Goal: Task Accomplishment & Management: Manage account settings

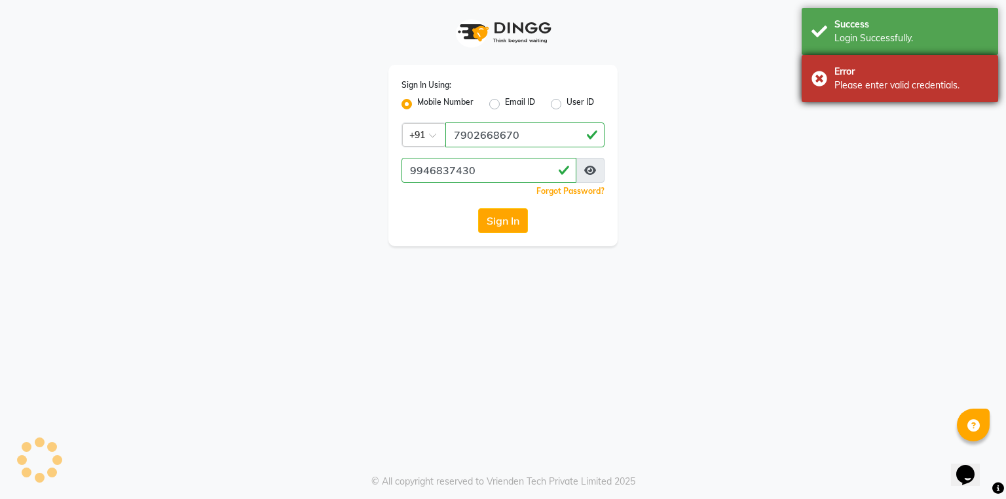
select select "service"
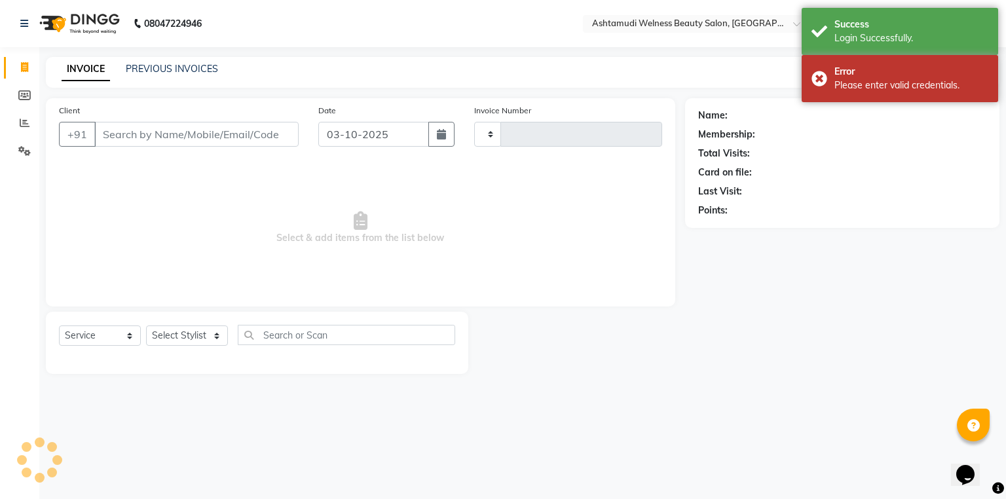
select select "en"
select select "4529"
type input "8986"
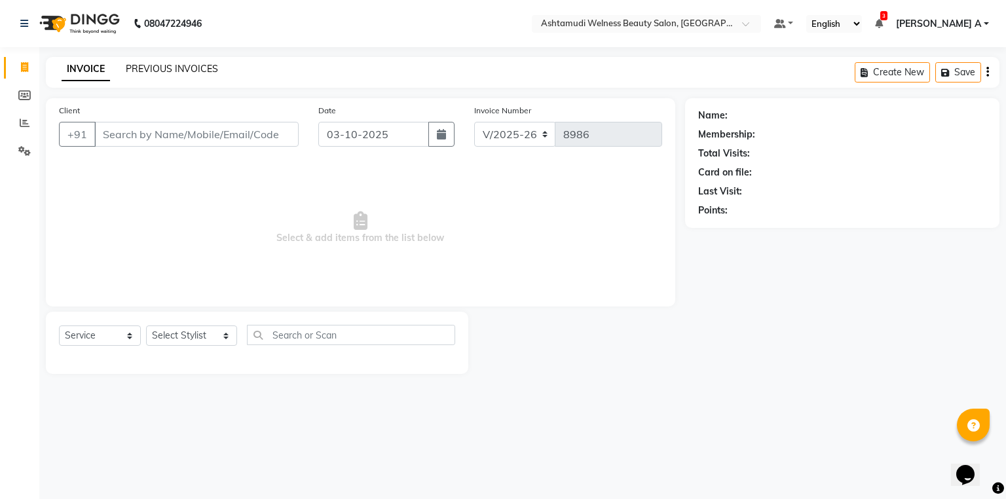
click at [152, 73] on link "PREVIOUS INVOICES" at bounding box center [172, 69] width 92 height 12
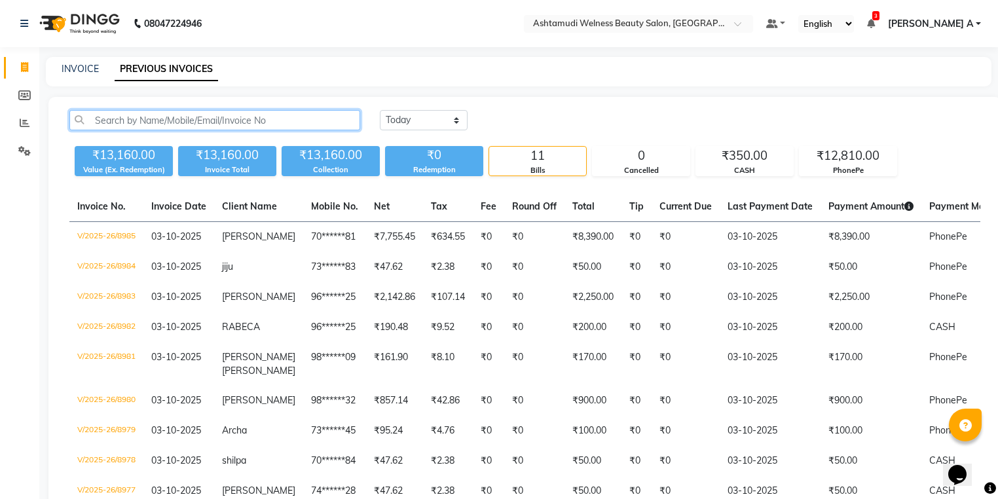
click at [139, 119] on input "text" at bounding box center [214, 120] width 291 height 20
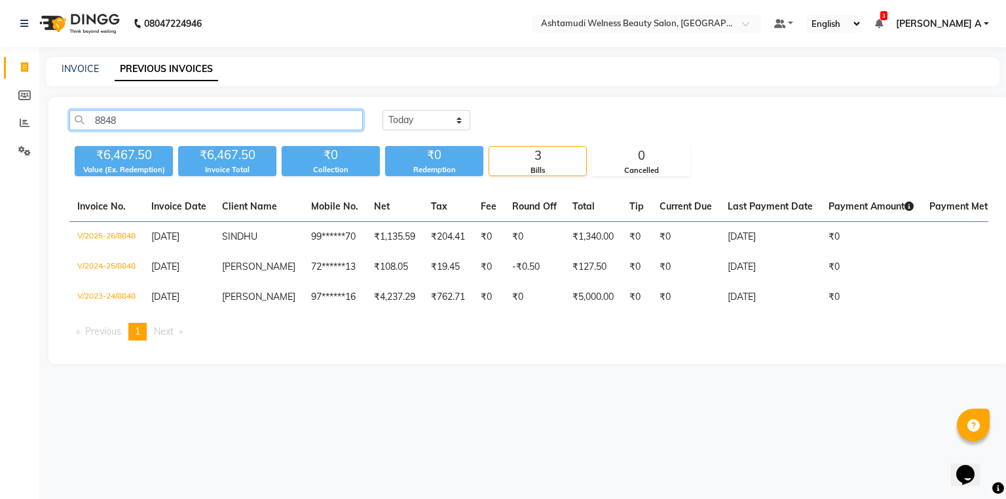
click at [183, 128] on input "8848" at bounding box center [215, 120] width 293 height 20
type input "8"
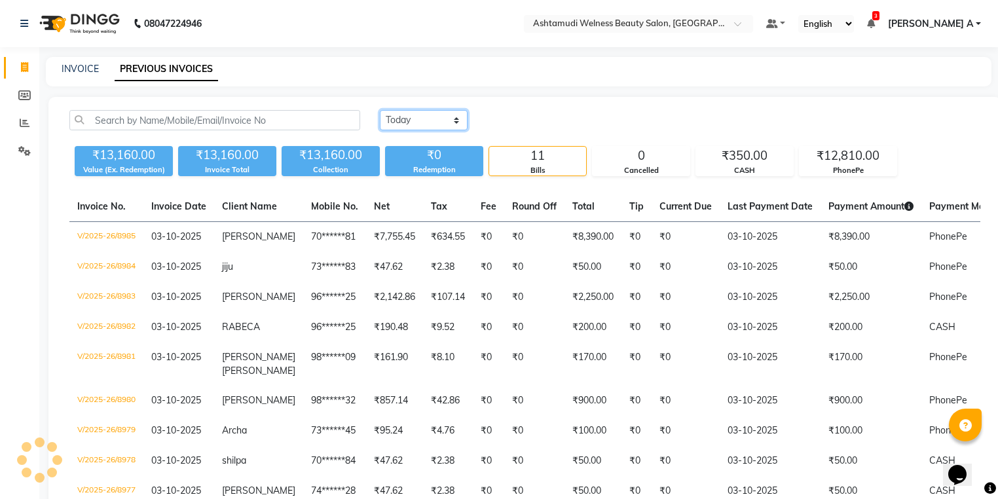
click at [425, 122] on select "[DATE] [DATE] Custom Range" at bounding box center [424, 120] width 88 height 20
select select "range"
click at [380, 110] on select "[DATE] [DATE] Custom Range" at bounding box center [424, 120] width 88 height 20
click at [533, 132] on div "[DATE] [DATE] Custom Range [DATE] - [DATE]" at bounding box center [680, 125] width 620 height 31
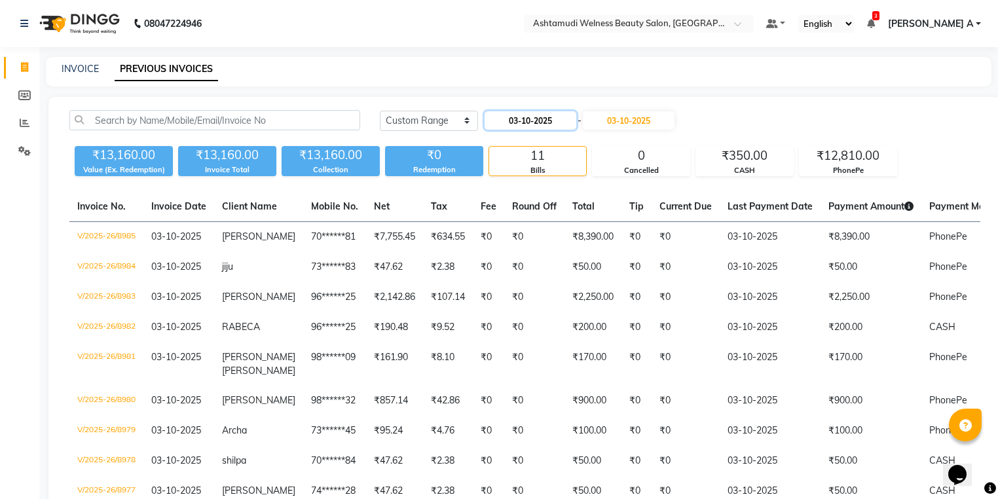
click at [510, 126] on input "03-10-2025" at bounding box center [531, 120] width 92 height 18
select select "10"
select select "2025"
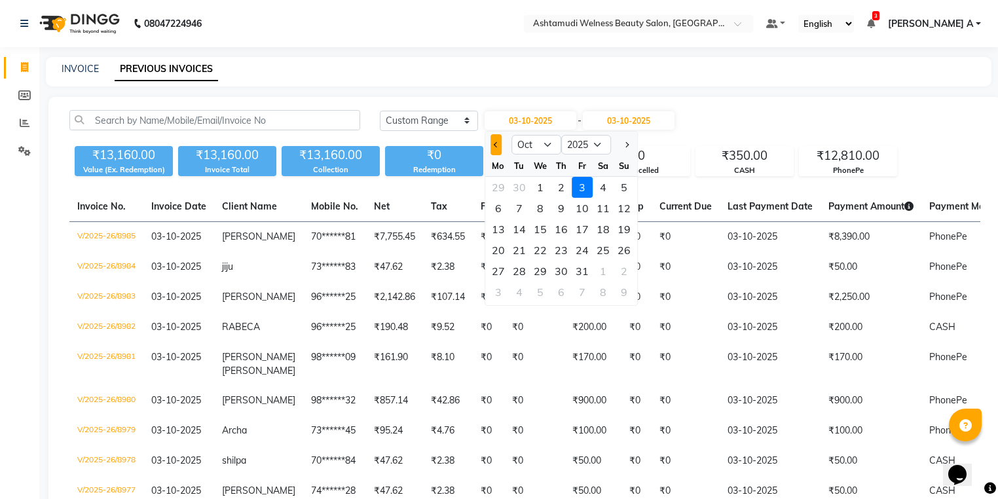
click at [495, 144] on span "Previous month" at bounding box center [496, 144] width 5 height 5
select select "9"
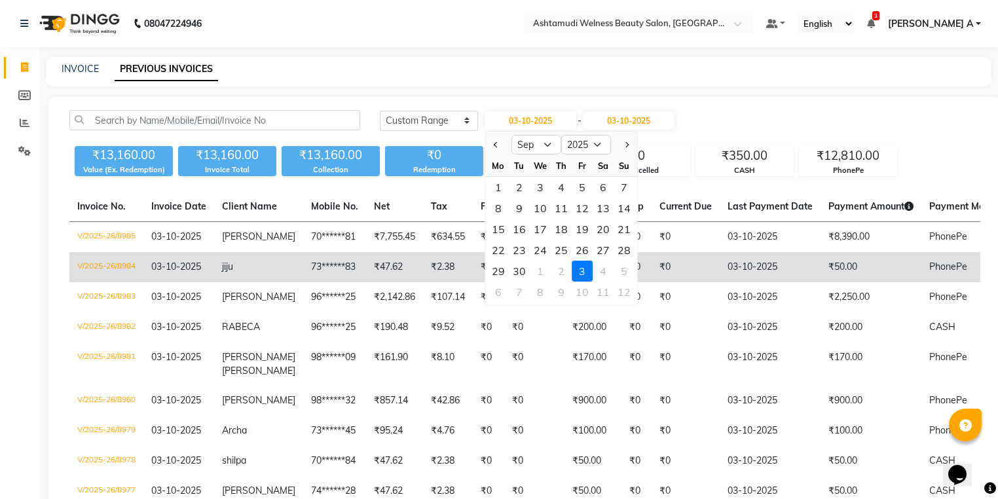
click at [521, 265] on div "30" at bounding box center [519, 271] width 21 height 21
type input "[DATE]"
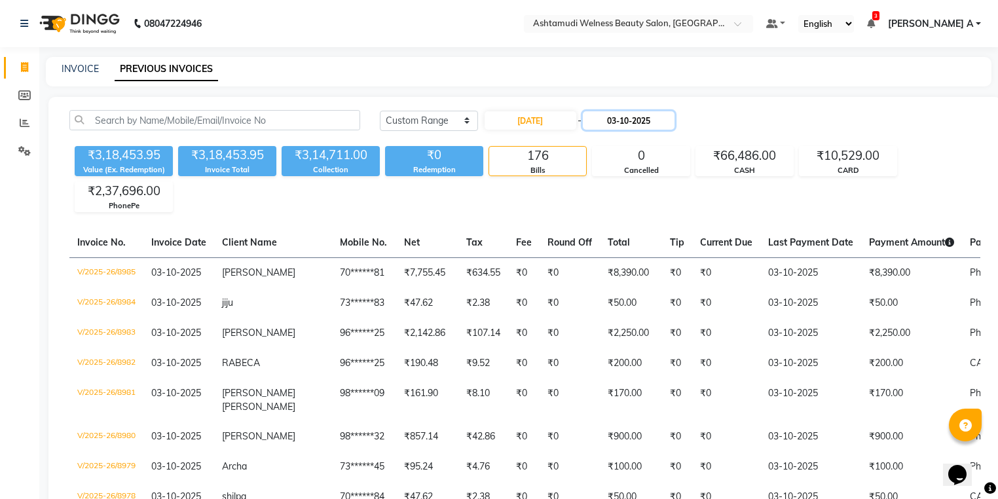
click at [602, 126] on input "03-10-2025" at bounding box center [629, 120] width 92 height 18
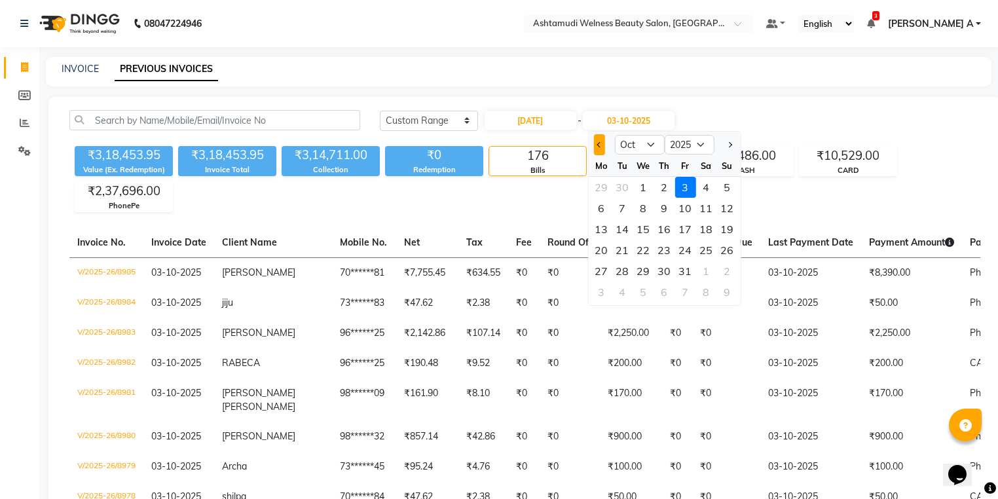
click at [601, 142] on button "Previous month" at bounding box center [599, 144] width 11 height 21
select select "9"
click at [617, 276] on div "30" at bounding box center [622, 271] width 21 height 21
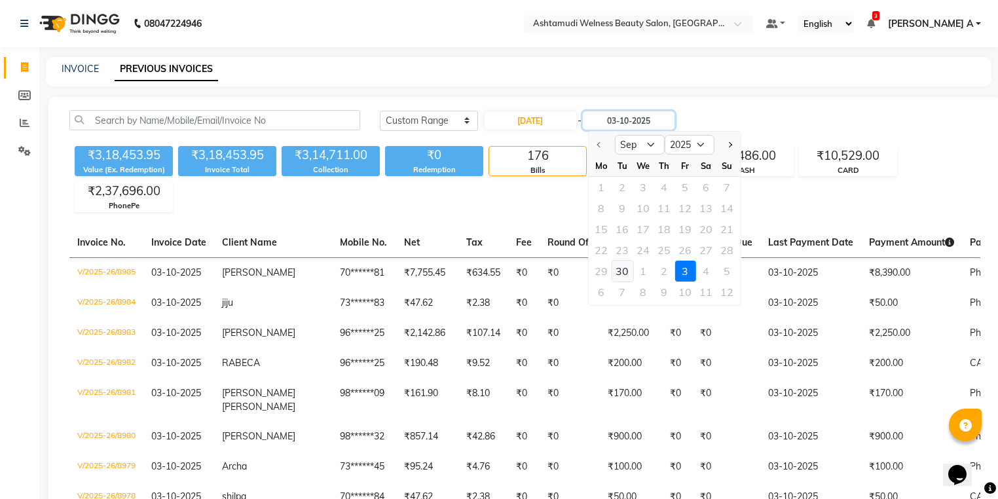
type input "[DATE]"
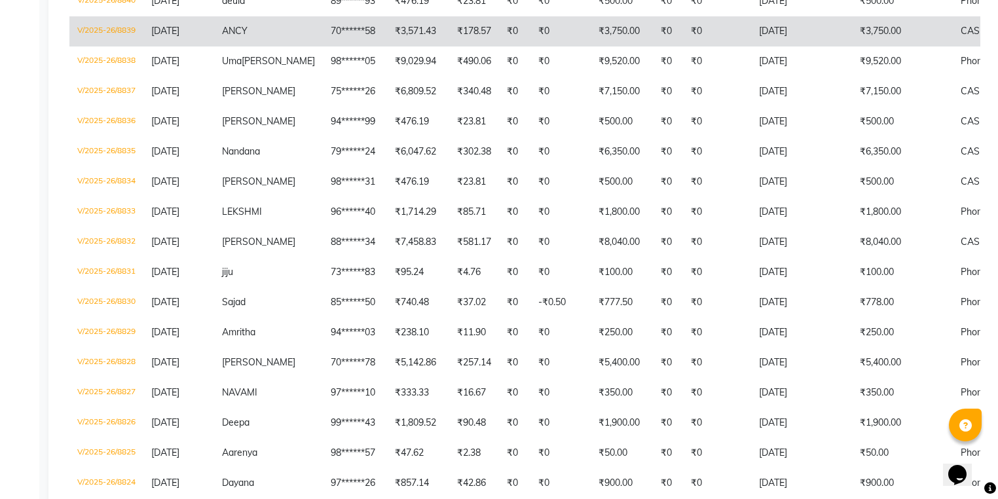
scroll to position [1153, 0]
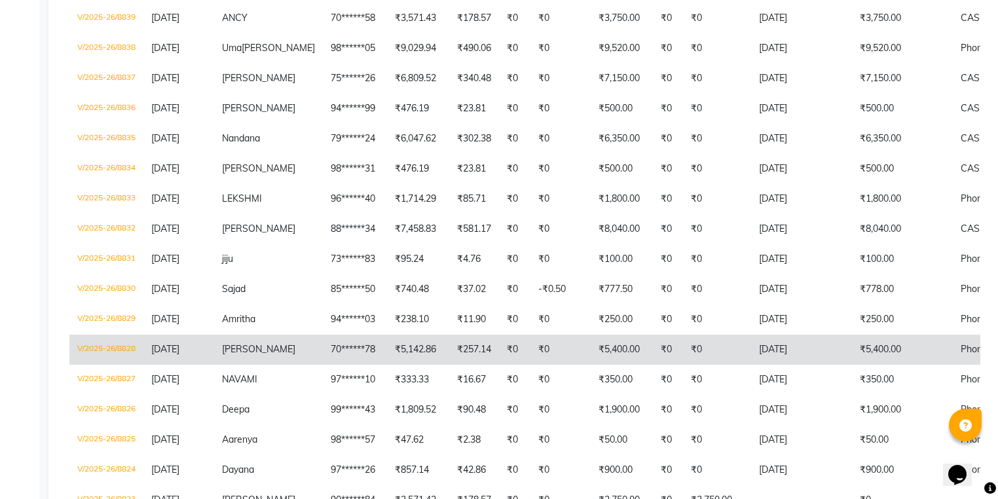
click at [179, 355] on span "[DATE]" at bounding box center [165, 349] width 28 height 12
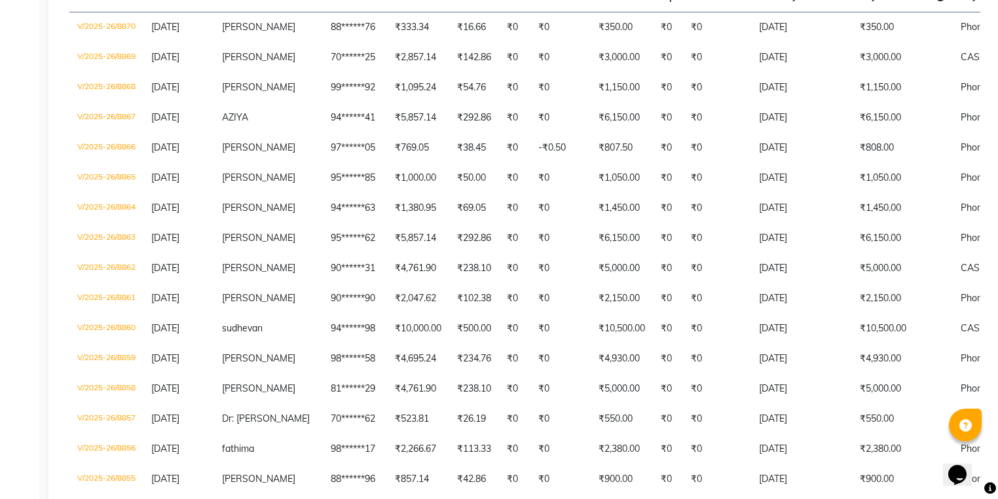
scroll to position [0, 0]
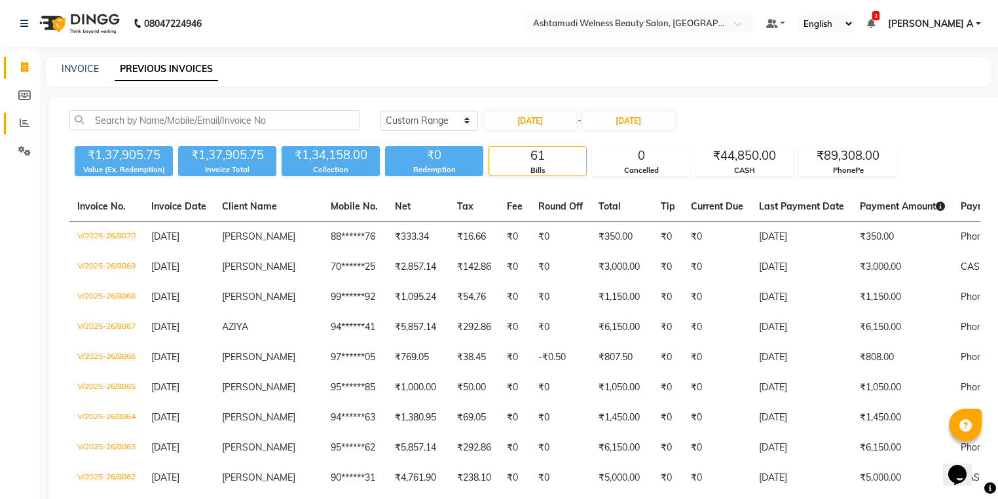
click at [27, 115] on link "Reports" at bounding box center [19, 124] width 31 height 22
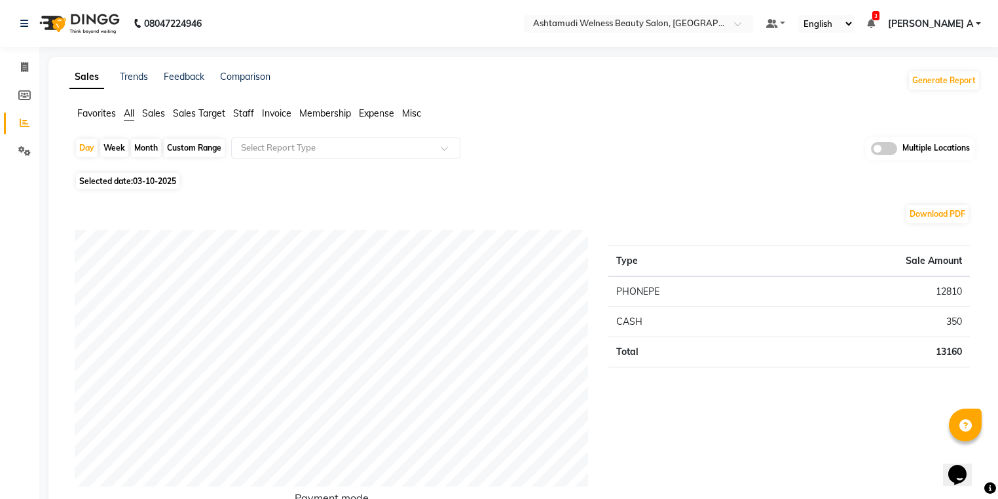
drag, startPoint x: 82, startPoint y: 140, endPoint x: 79, endPoint y: 157, distance: 18.0
click at [82, 140] on div "Day" at bounding box center [87, 148] width 22 height 18
select select "10"
select select "2025"
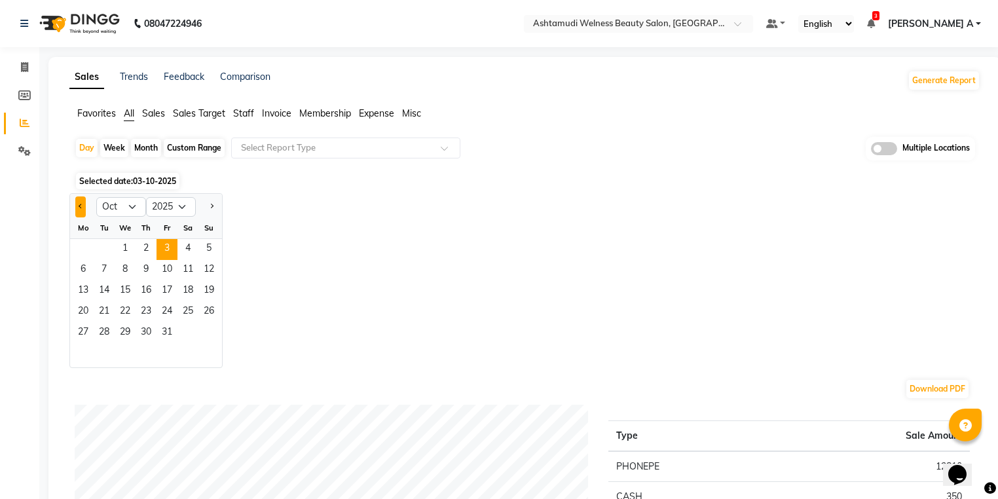
click at [83, 203] on button "Previous month" at bounding box center [80, 207] width 10 height 21
select select "9"
click at [99, 340] on span "30" at bounding box center [104, 333] width 21 height 21
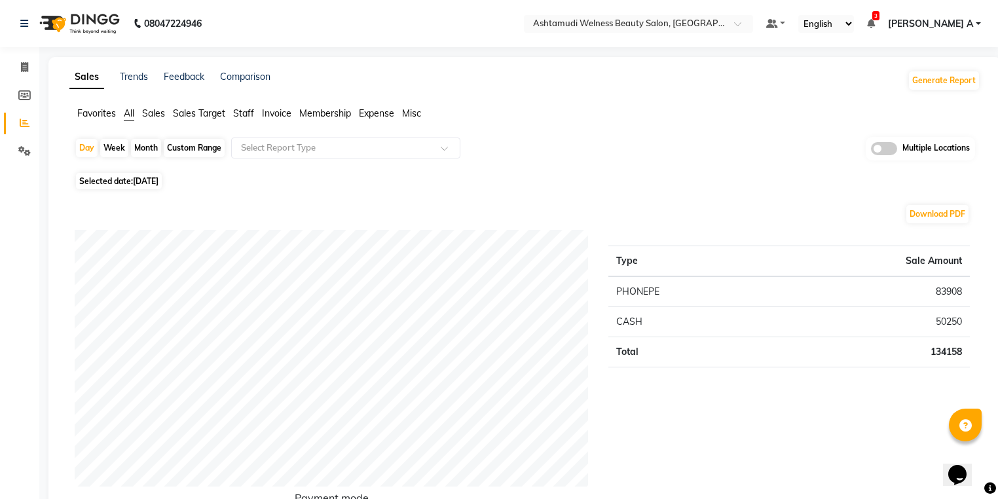
click at [94, 137] on div "Day Week Month Custom Range Select Report Type Multiple Locations" at bounding box center [525, 153] width 901 height 32
click at [88, 152] on div "Day" at bounding box center [87, 148] width 22 height 18
select select "9"
select select "2025"
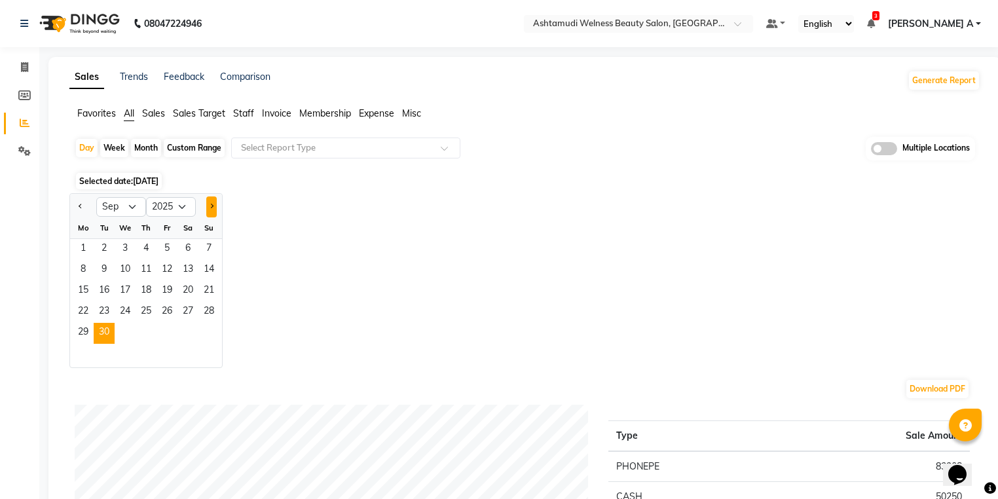
click at [207, 208] on div at bounding box center [209, 207] width 26 height 21
click at [209, 213] on button "Next month" at bounding box center [211, 207] width 10 height 21
select select "10"
click at [131, 248] on span "1" at bounding box center [125, 249] width 21 height 21
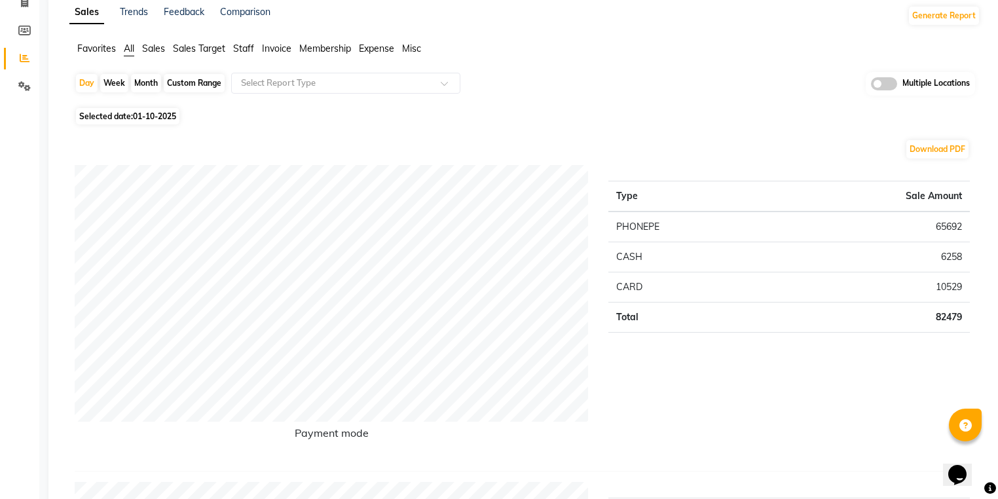
scroll to position [52, 0]
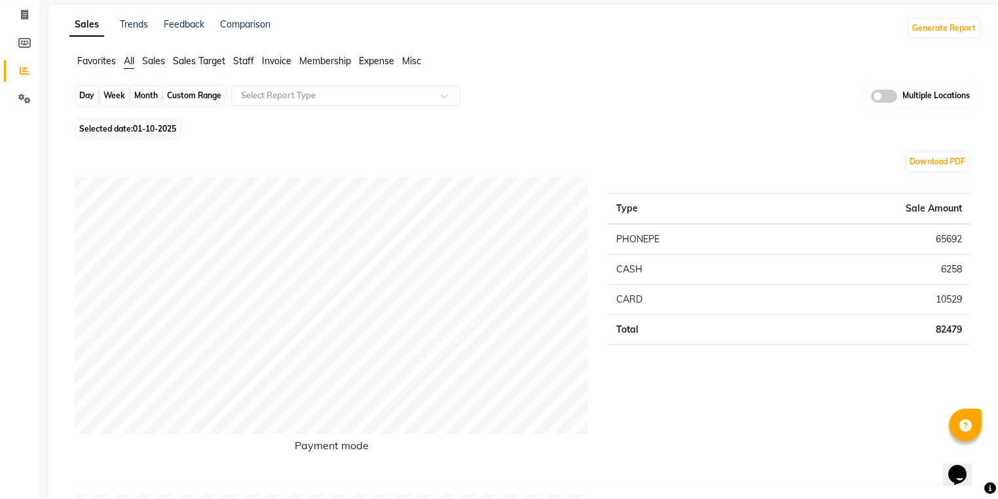
click at [89, 96] on div "Day" at bounding box center [87, 95] width 22 height 18
select select "10"
select select "2025"
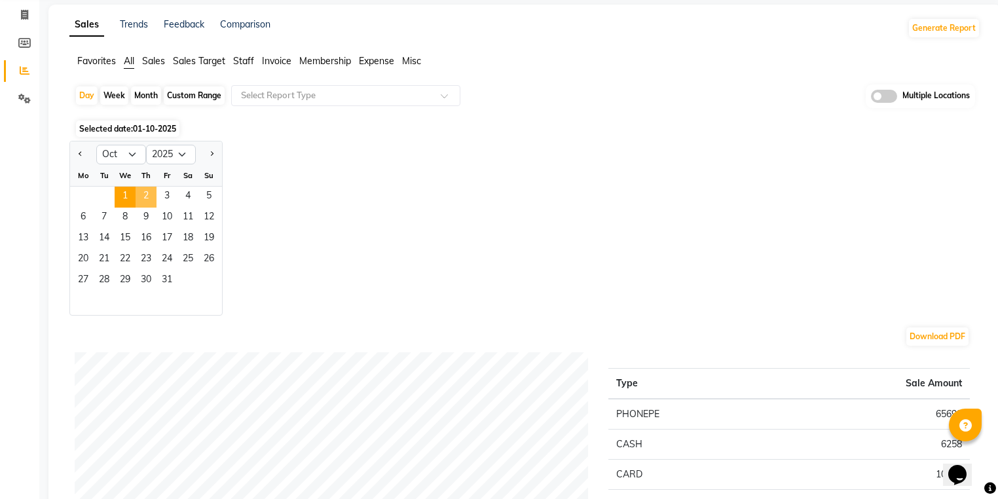
click at [151, 187] on span "2" at bounding box center [146, 197] width 21 height 21
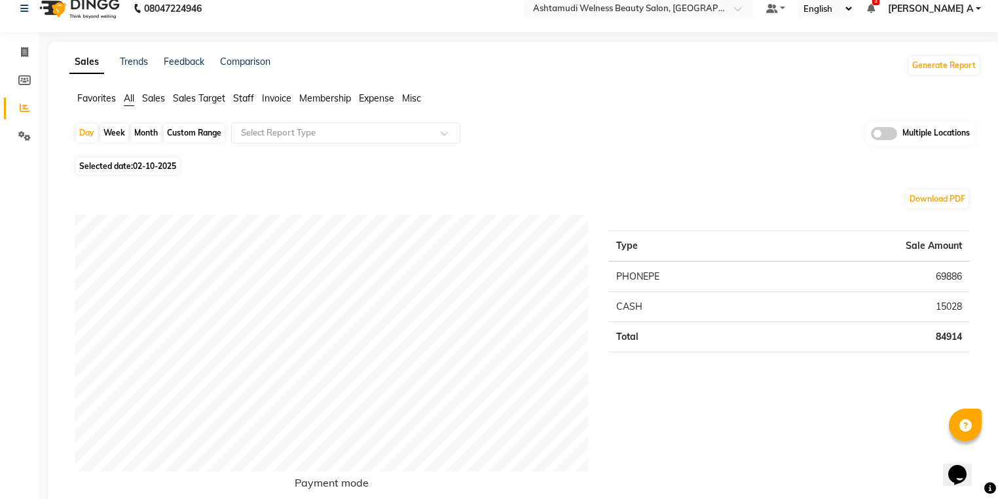
scroll to position [0, 0]
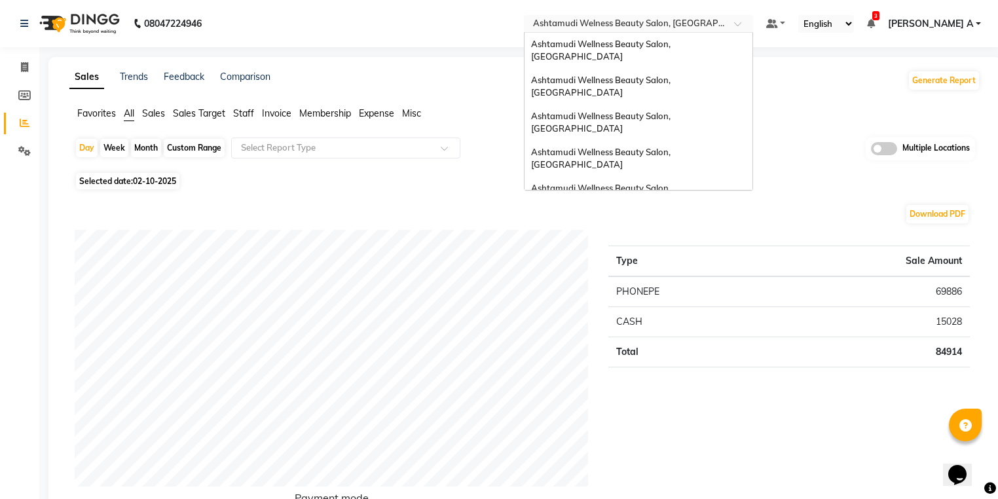
click at [753, 18] on div at bounding box center [638, 24] width 229 height 13
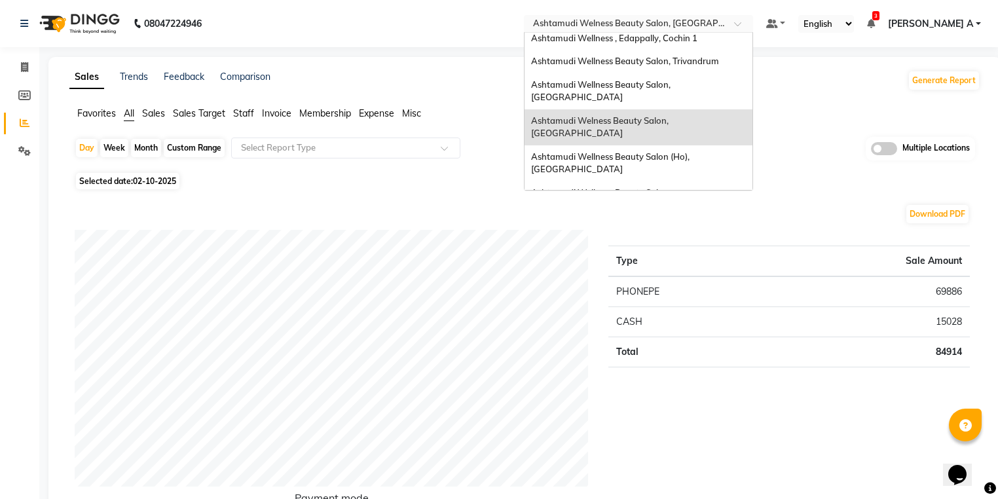
click at [673, 282] on span "Ashtamudi Wellness Beauty Salon, [GEOGRAPHIC_DATA]" at bounding box center [602, 294] width 142 height 24
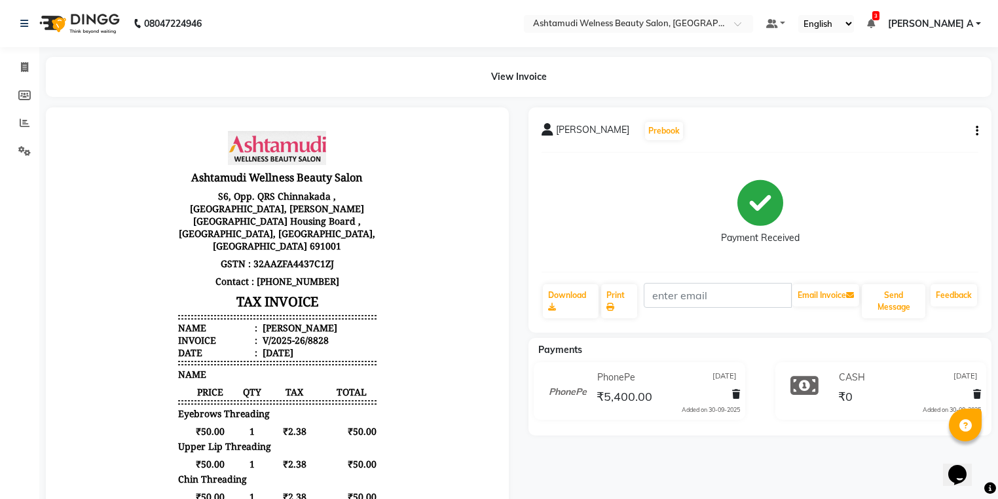
click at [976, 132] on icon "button" at bounding box center [977, 131] width 3 height 1
click at [887, 149] on div "Edit Invoice" at bounding box center [912, 148] width 90 height 16
select select "service"
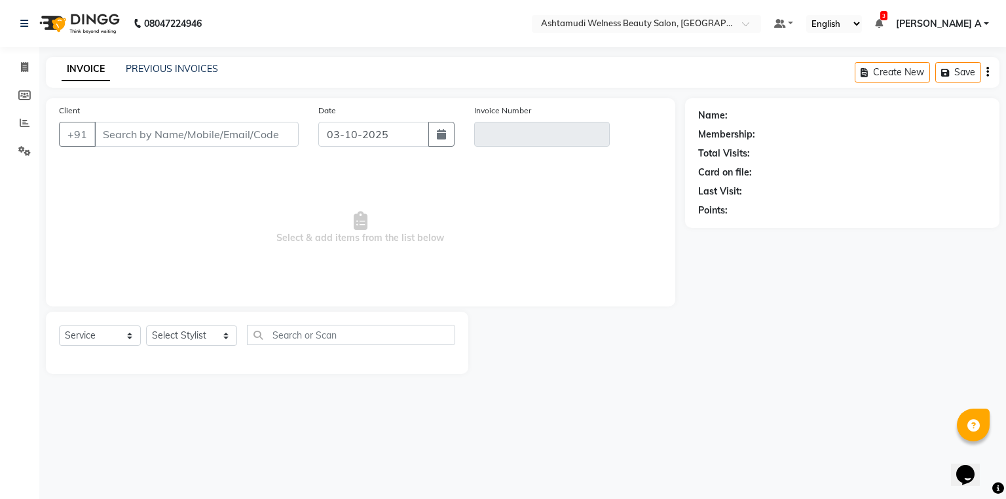
type input "70******78"
type input "V/2025-26/8828"
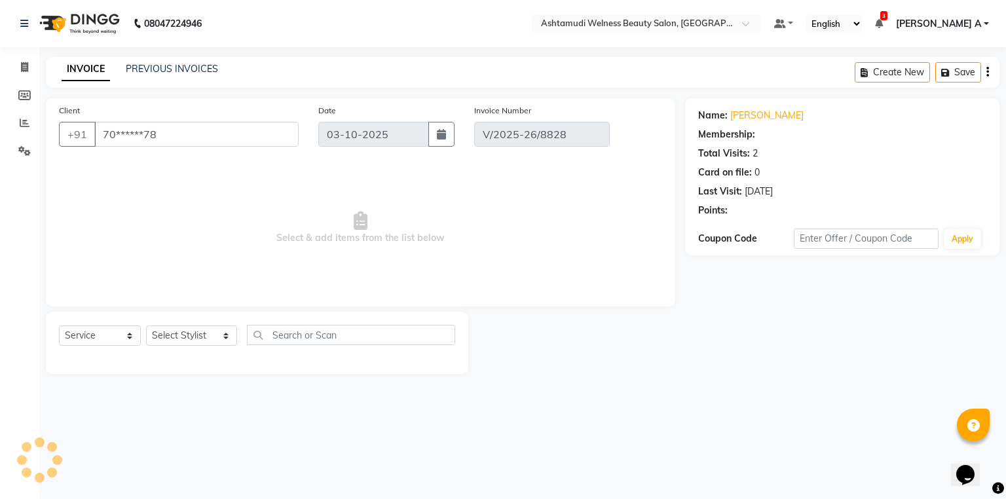
select select "1: Object"
type input "[DATE]"
select select "select"
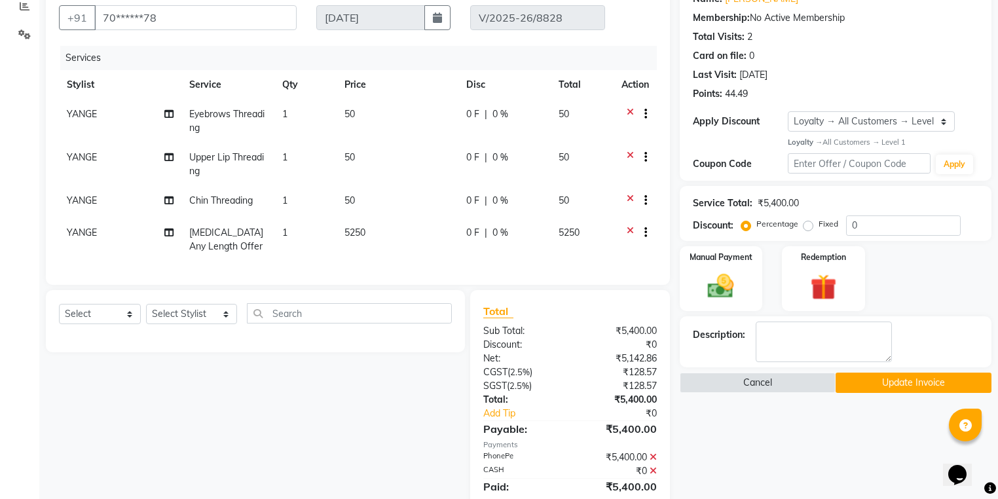
scroll to position [248, 0]
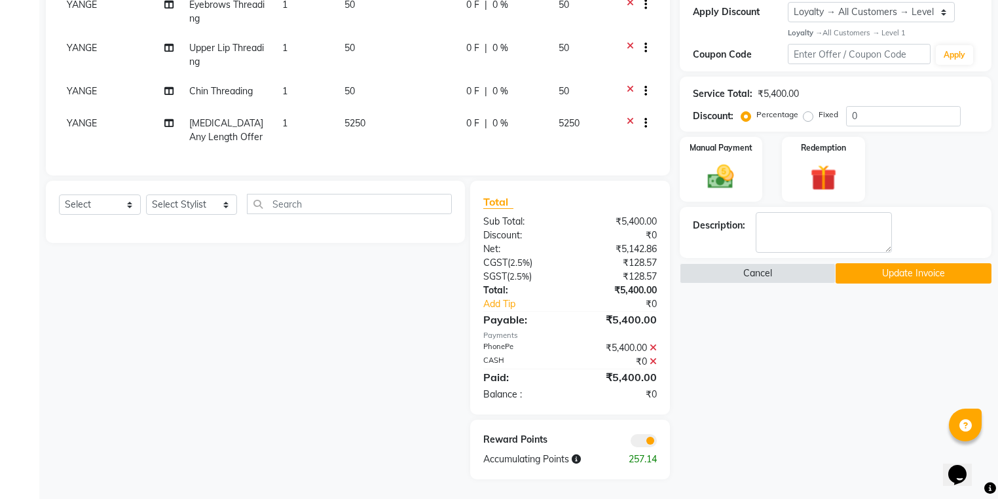
click at [652, 343] on icon at bounding box center [653, 347] width 7 height 9
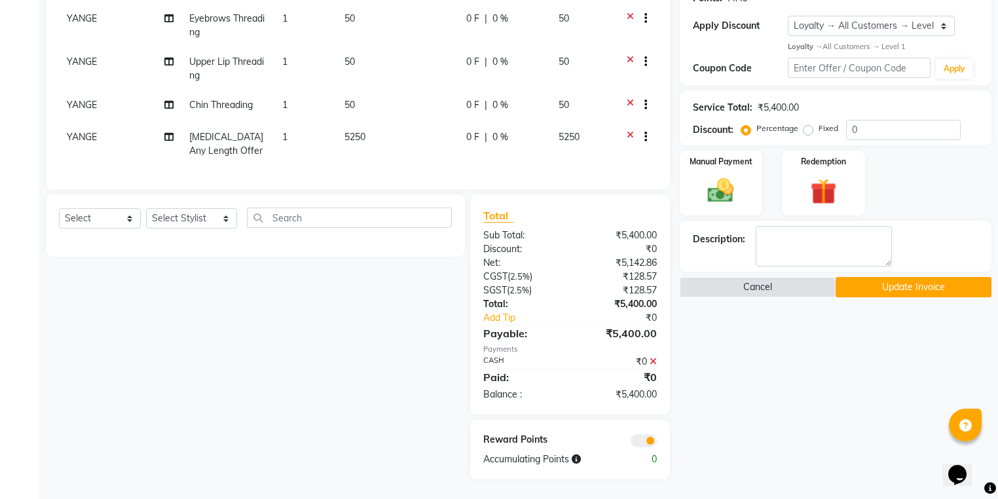
scroll to position [221, 0]
click at [654, 360] on icon at bounding box center [653, 361] width 7 height 9
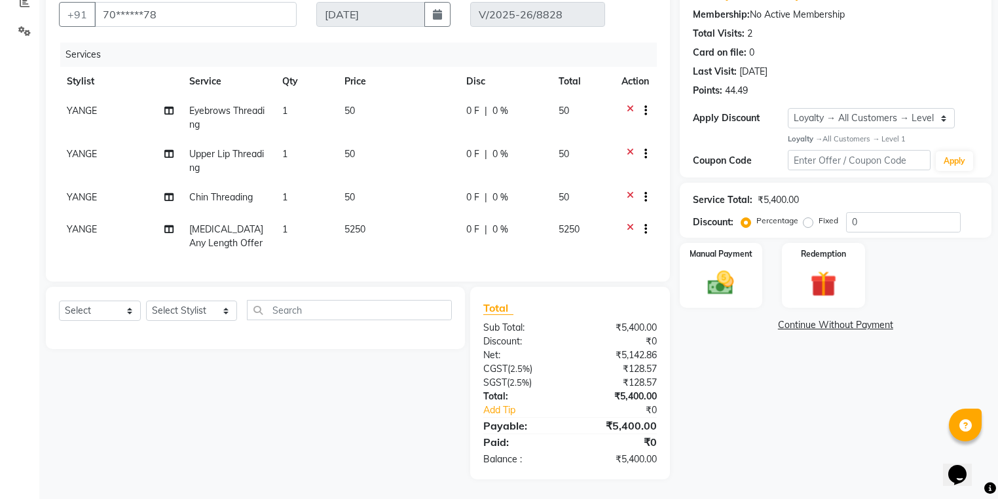
scroll to position [128, 0]
click at [697, 267] on div "Manual Payment" at bounding box center [721, 276] width 86 height 68
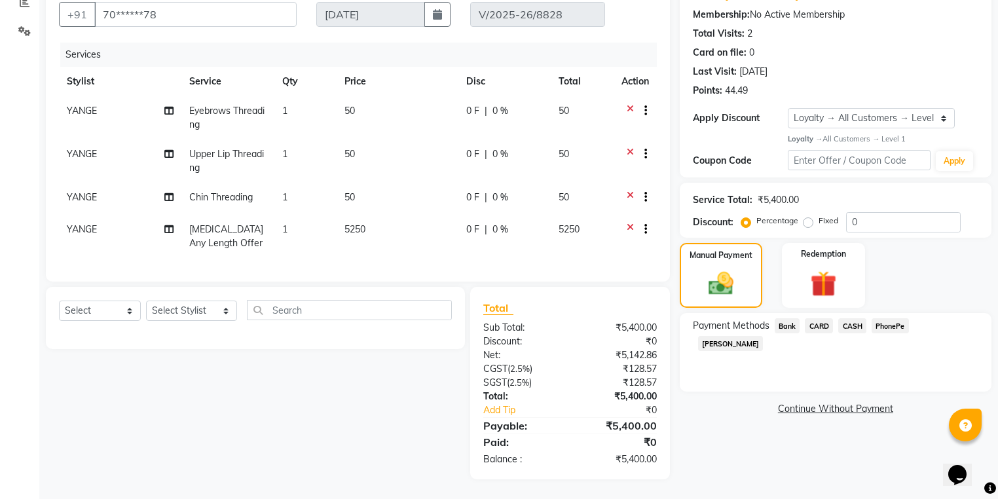
click at [852, 318] on span "CASH" at bounding box center [853, 325] width 28 height 15
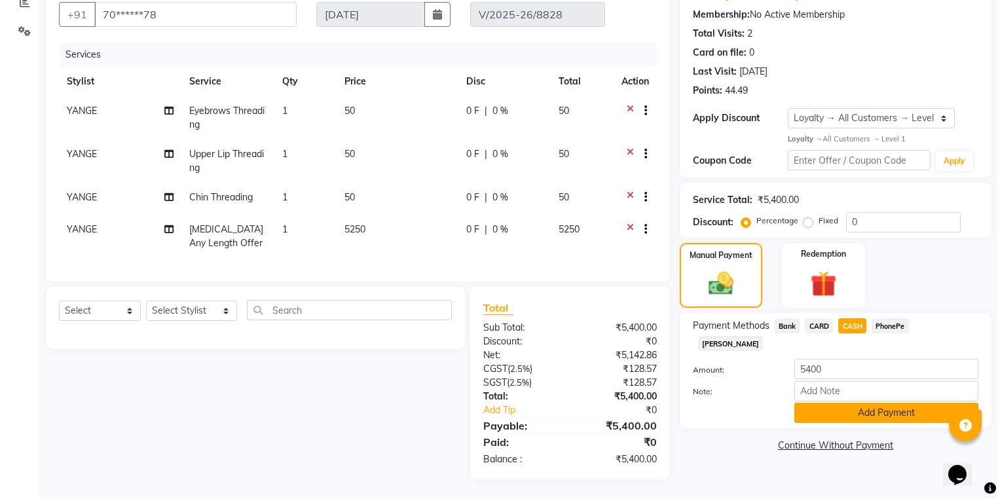
click at [869, 403] on button "Add Payment" at bounding box center [887, 413] width 184 height 20
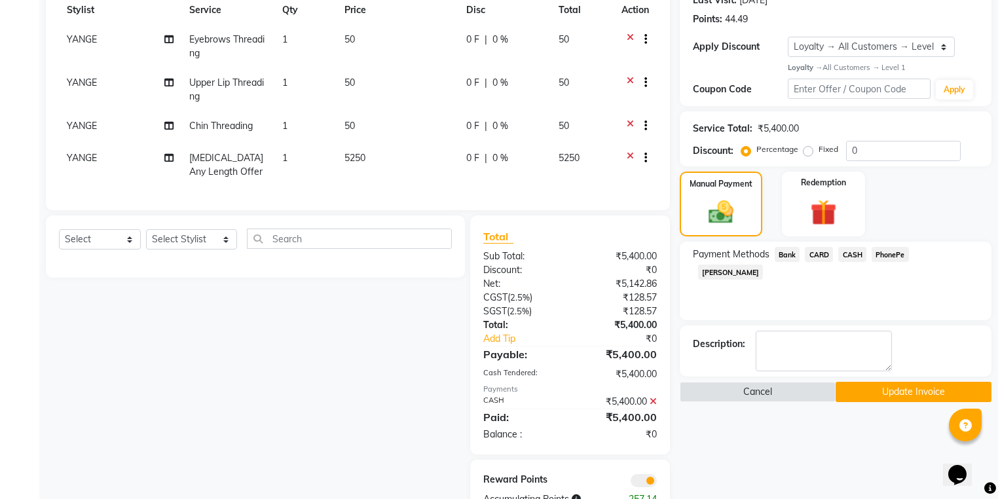
scroll to position [254, 0]
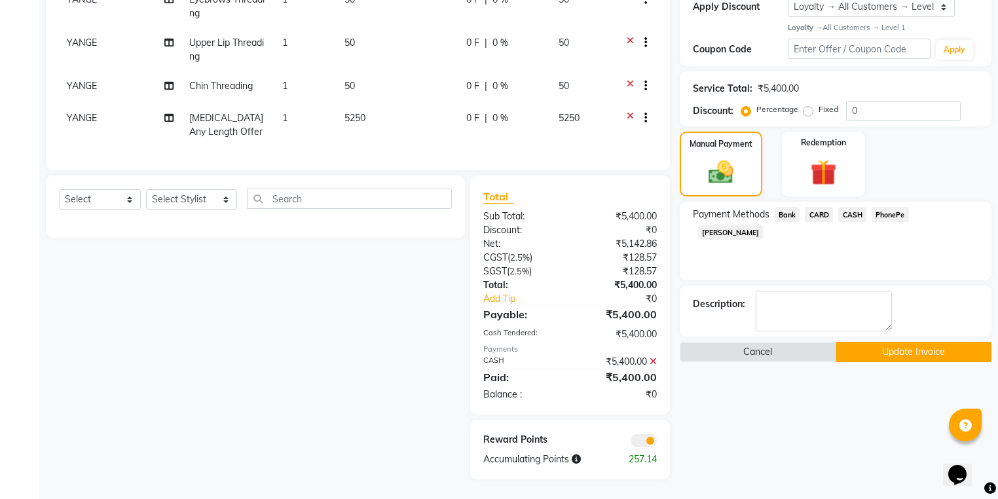
click at [897, 339] on div "Name: Beena Membership: No Active Membership Total Visits: 2 Card on file: 0 La…" at bounding box center [841, 173] width 322 height 613
drag, startPoint x: 898, startPoint y: 336, endPoint x: 841, endPoint y: 341, distance: 57.2
click at [898, 342] on button "Update Invoice" at bounding box center [914, 352] width 156 height 20
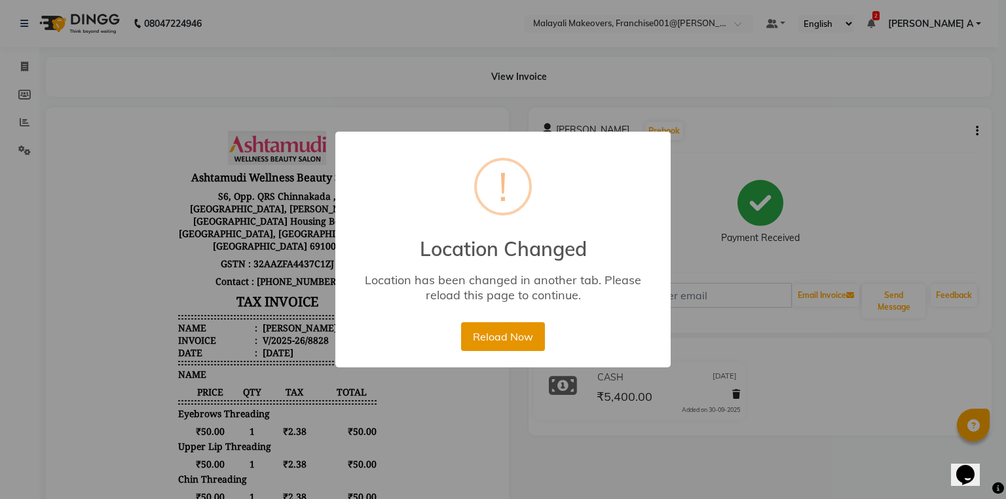
click at [493, 331] on button "Reload Now" at bounding box center [502, 336] width 83 height 29
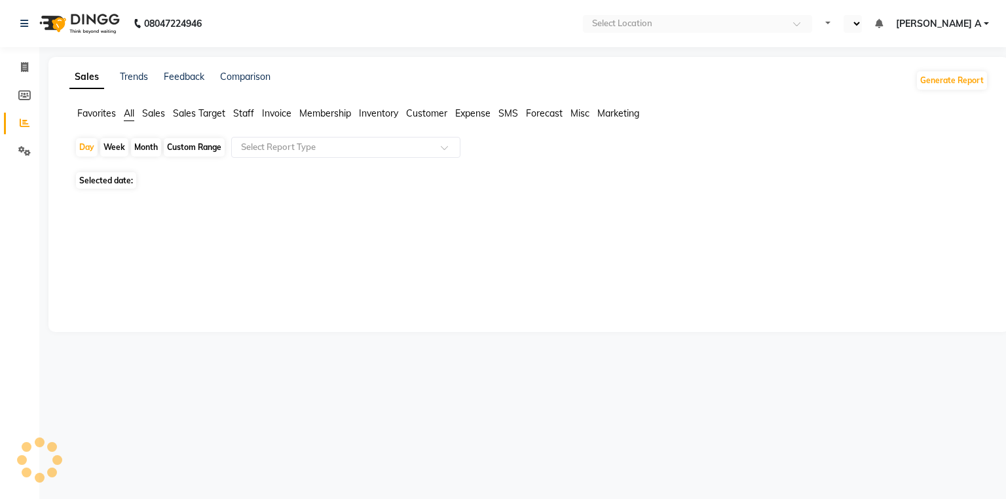
select select "en"
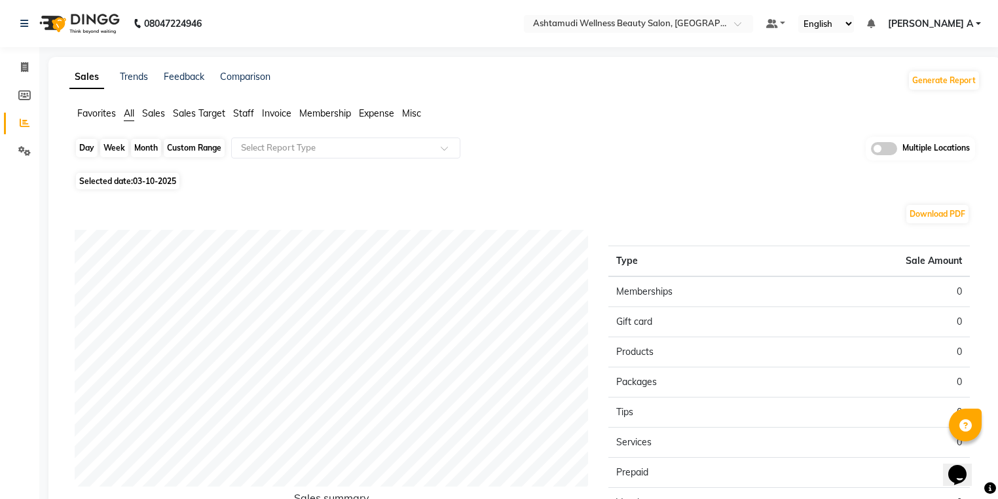
click at [86, 140] on div "Day" at bounding box center [87, 148] width 22 height 18
select select "10"
select select "2025"
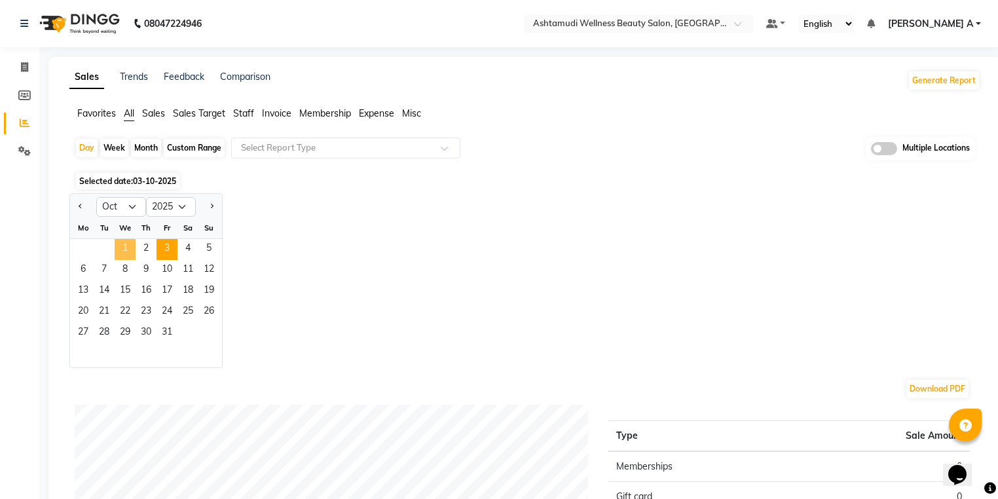
click at [129, 248] on span "1" at bounding box center [125, 249] width 21 height 21
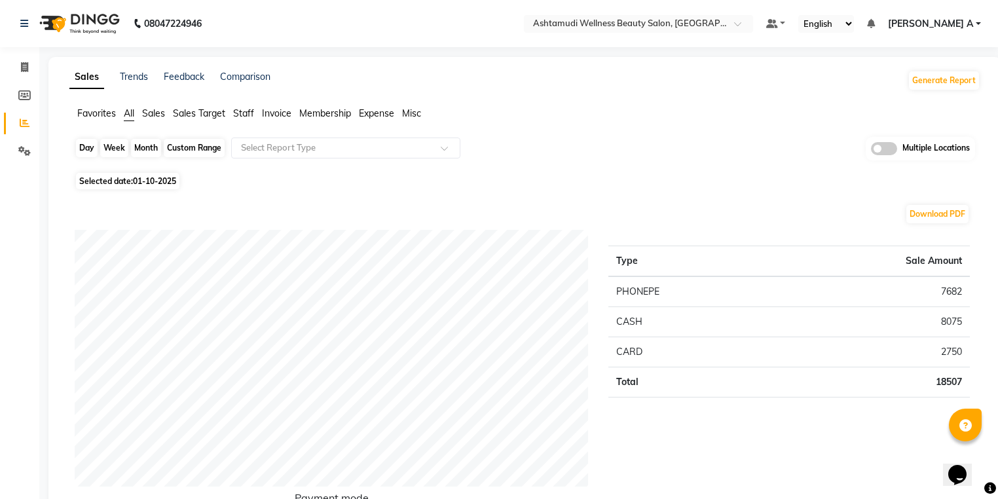
click at [90, 143] on div "Day" at bounding box center [87, 148] width 22 height 18
select select "10"
select select "2025"
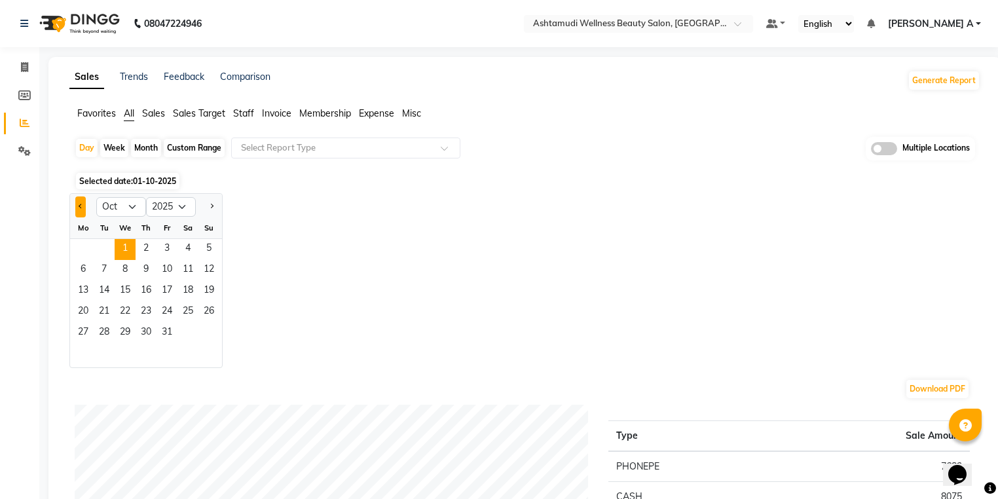
click at [79, 206] on span "Previous month" at bounding box center [81, 206] width 5 height 5
select select "9"
click at [158, 318] on span "26" at bounding box center [167, 312] width 21 height 21
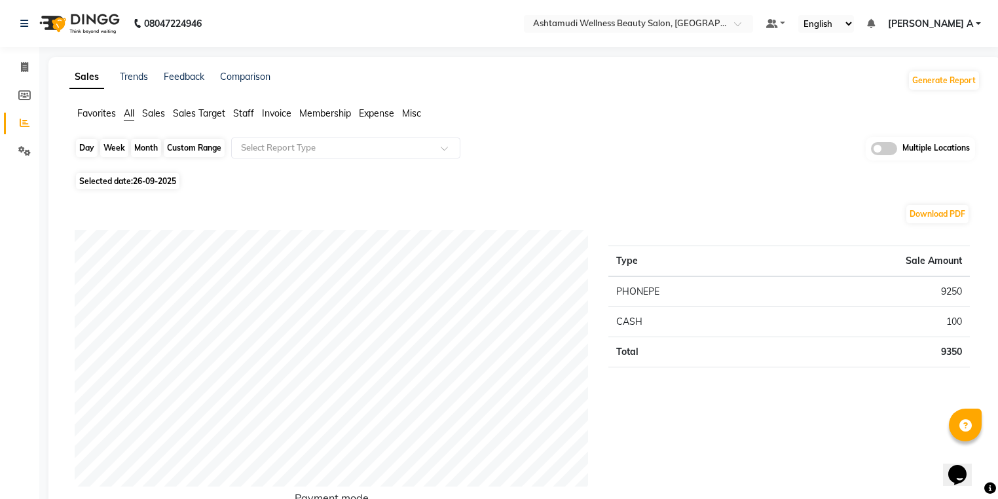
click at [82, 153] on div "Day" at bounding box center [87, 148] width 22 height 18
select select "9"
select select "2025"
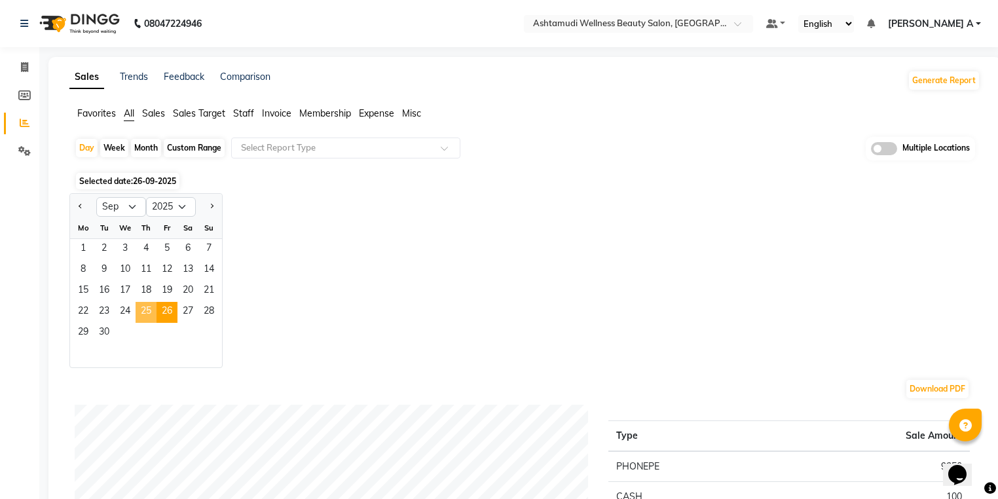
click at [140, 314] on span "25" at bounding box center [146, 312] width 21 height 21
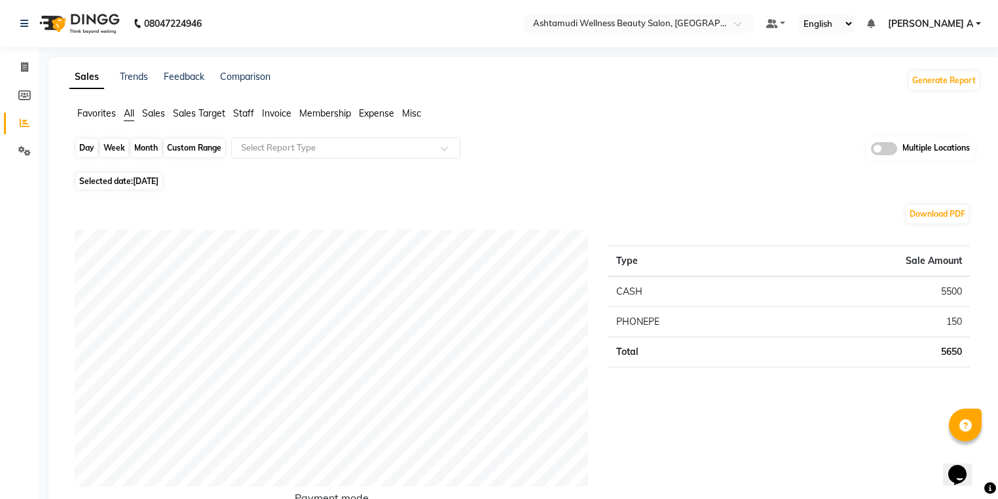
click at [81, 147] on div "Day" at bounding box center [87, 148] width 22 height 18
select select "9"
select select "2025"
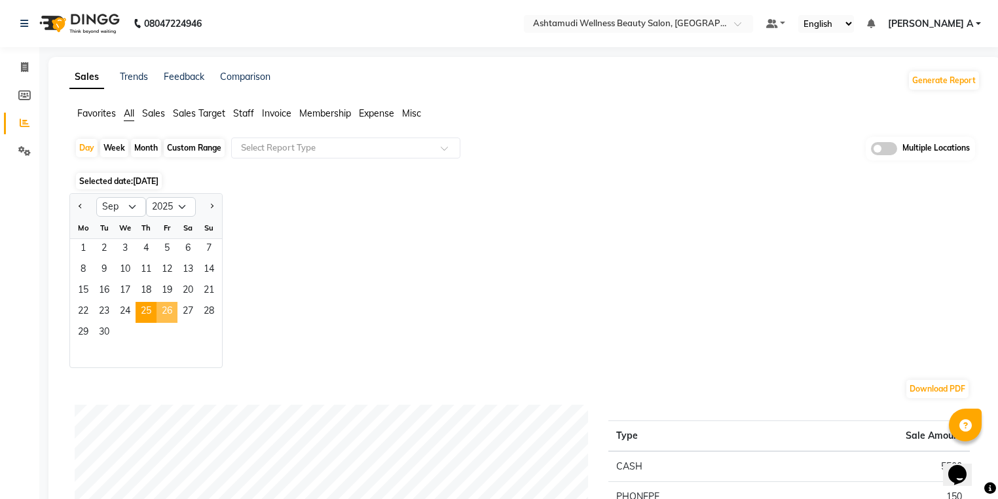
click at [167, 314] on span "26" at bounding box center [167, 312] width 21 height 21
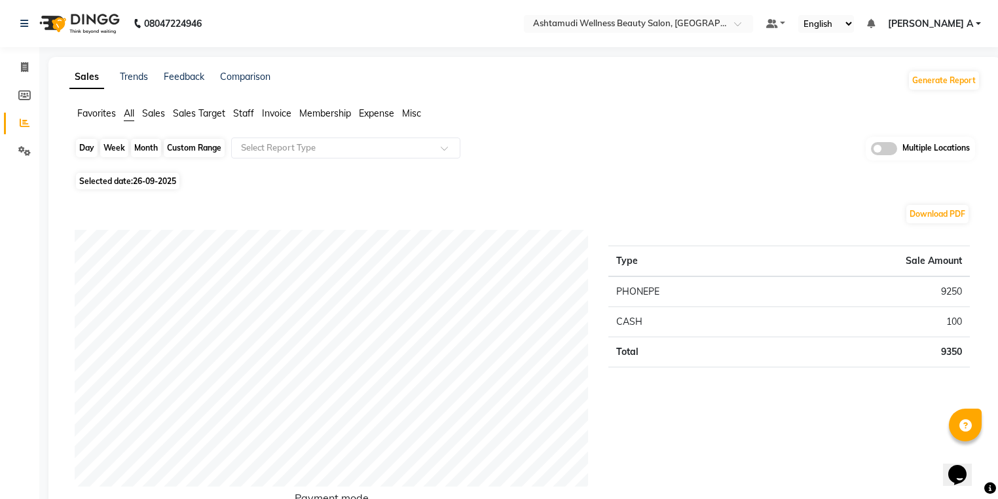
click at [88, 150] on div "Day" at bounding box center [87, 148] width 22 height 18
select select "9"
select select "2025"
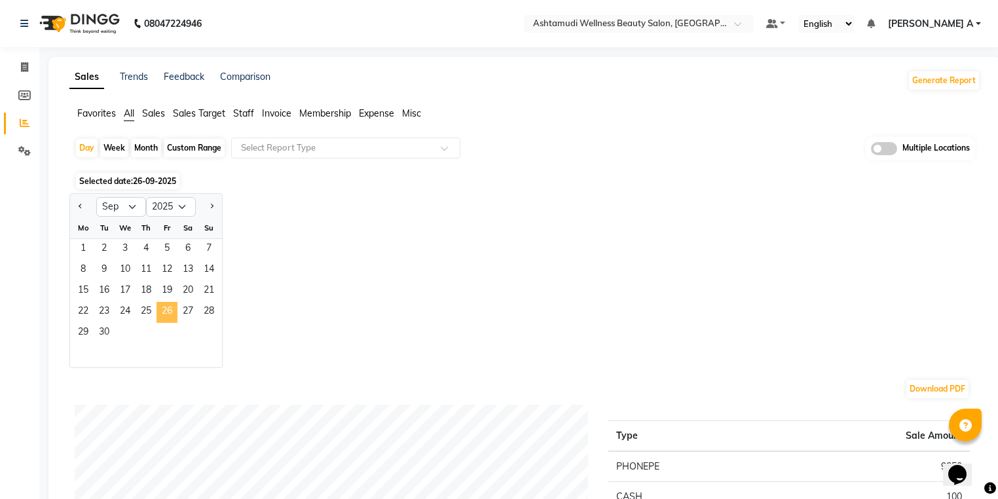
click at [165, 309] on span "26" at bounding box center [167, 312] width 21 height 21
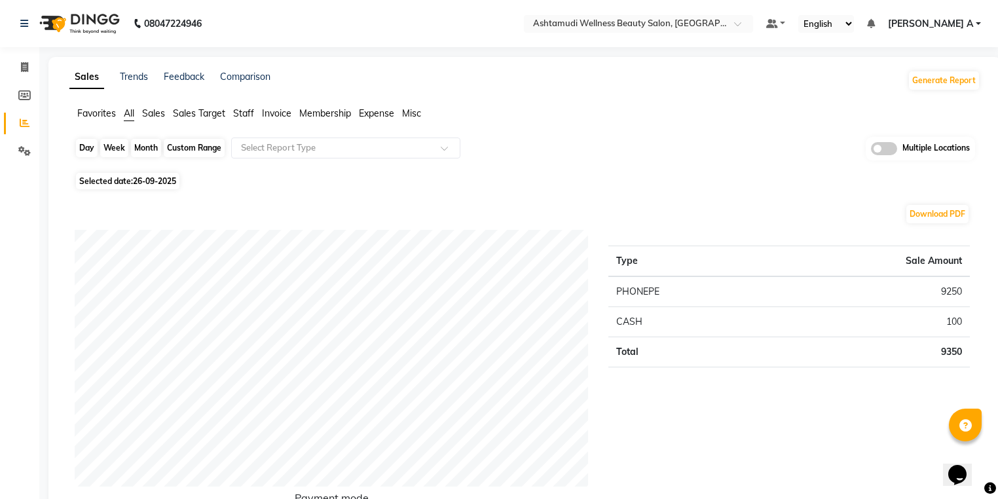
click at [86, 145] on div "Day" at bounding box center [87, 148] width 22 height 18
select select "9"
select select "2025"
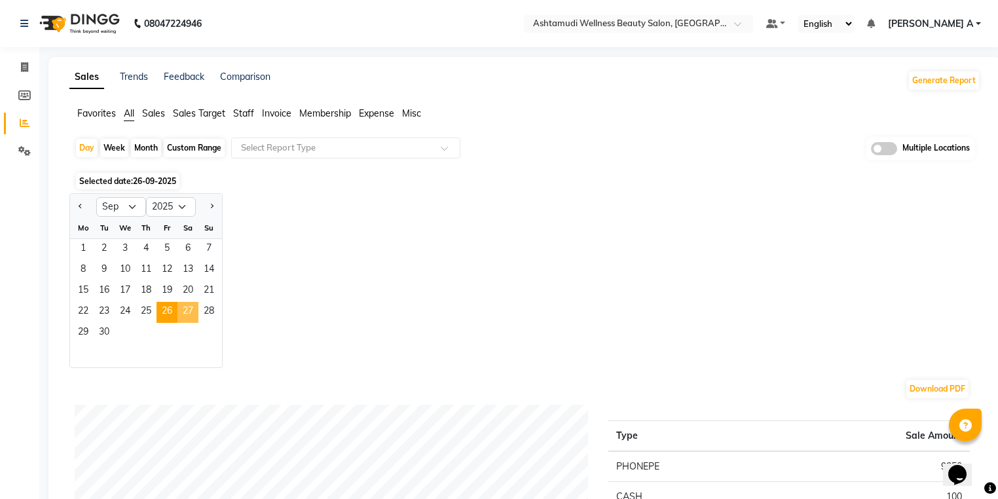
click at [189, 318] on span "27" at bounding box center [188, 312] width 21 height 21
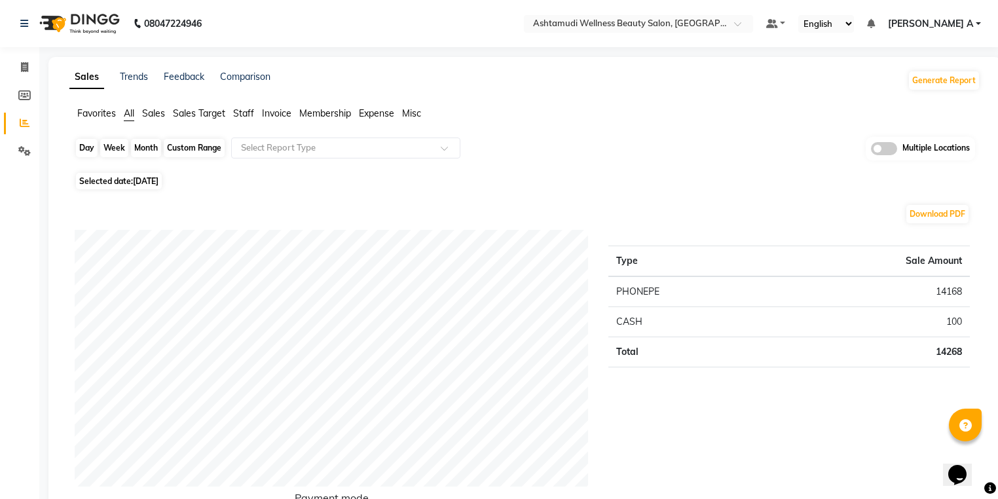
click at [86, 147] on div "Day" at bounding box center [87, 148] width 22 height 18
select select "9"
select select "2025"
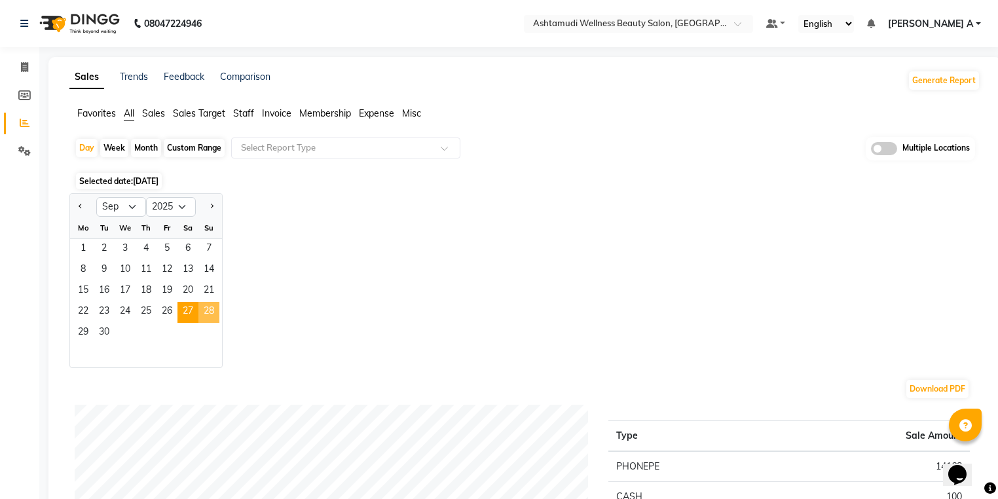
click at [211, 312] on span "28" at bounding box center [208, 312] width 21 height 21
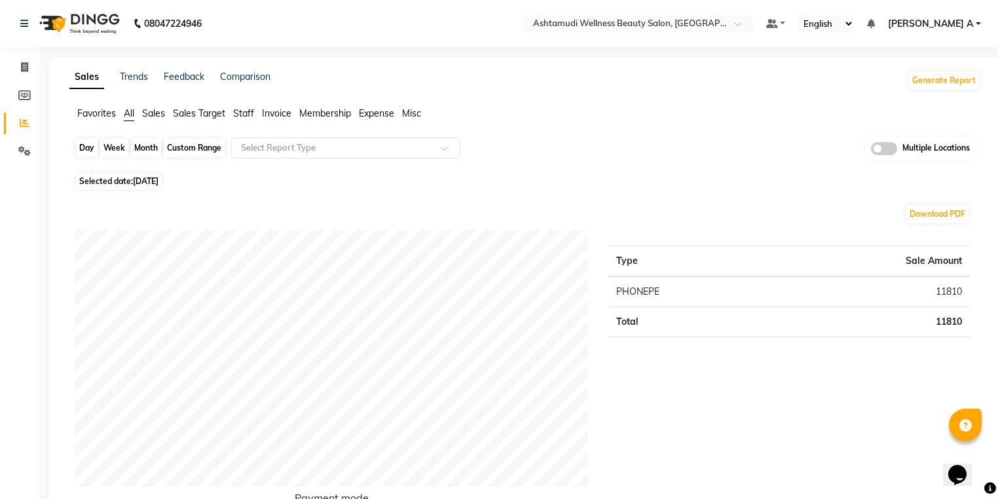
click at [83, 143] on div "Day" at bounding box center [87, 148] width 22 height 18
select select "9"
select select "2025"
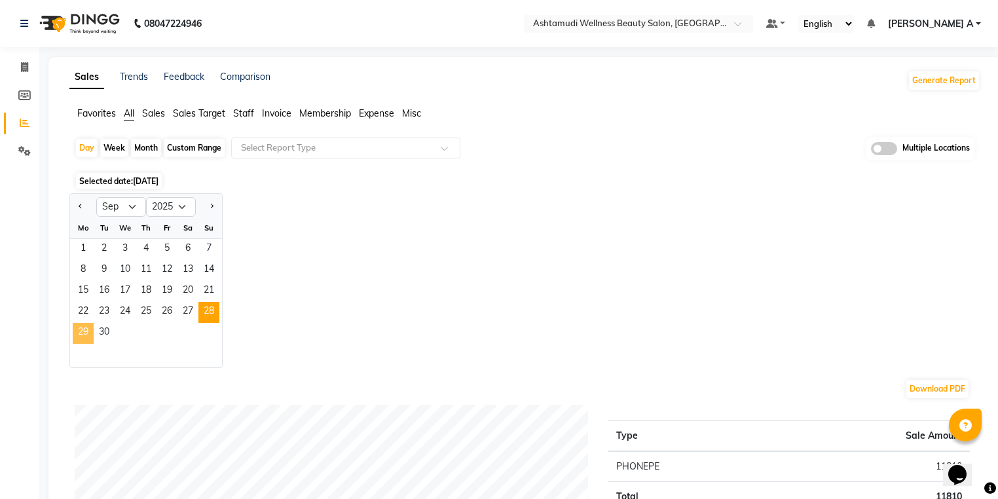
click at [79, 331] on span "29" at bounding box center [83, 333] width 21 height 21
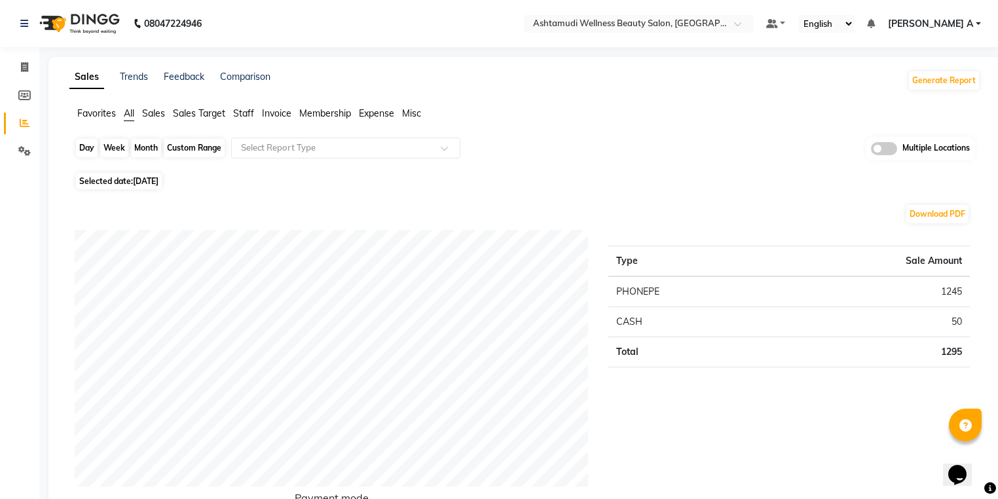
click at [76, 153] on div "Day" at bounding box center [87, 148] width 22 height 18
select select "9"
select select "2025"
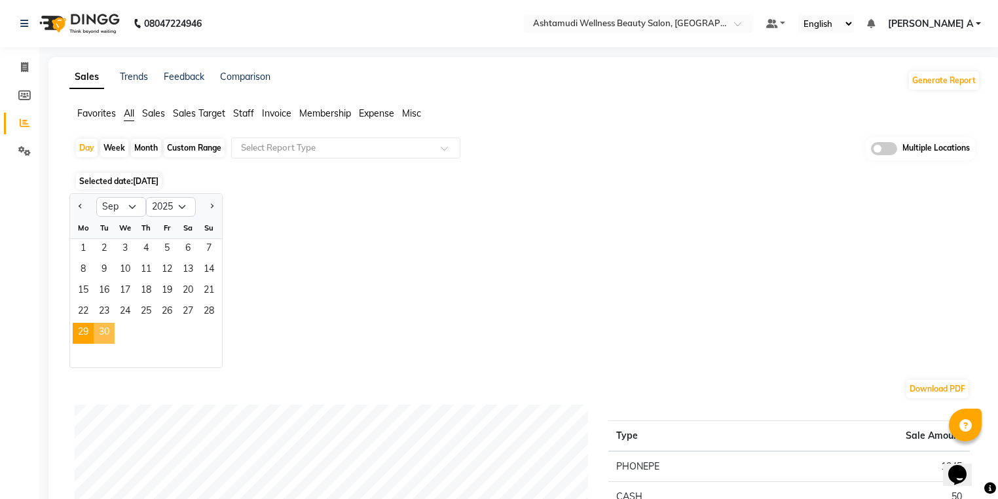
click at [100, 338] on span "30" at bounding box center [104, 333] width 21 height 21
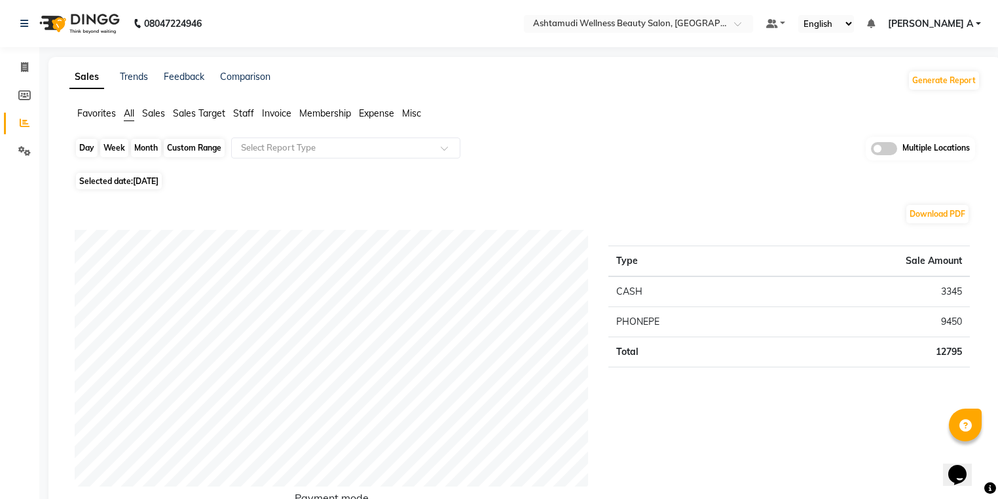
click at [83, 145] on div "Day" at bounding box center [87, 148] width 22 height 18
select select "9"
select select "2025"
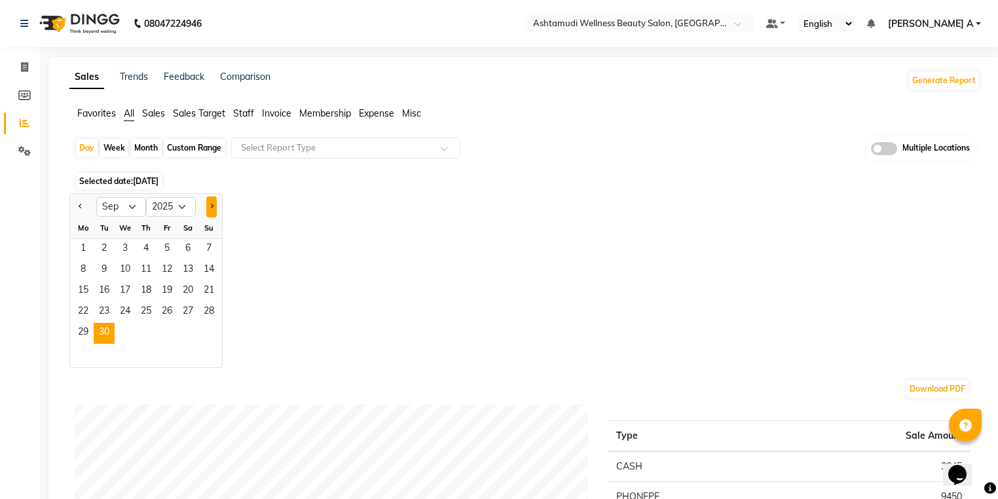
click at [210, 206] on span "Next month" at bounding box center [211, 206] width 5 height 5
select select "10"
click at [124, 253] on span "1" at bounding box center [125, 249] width 21 height 21
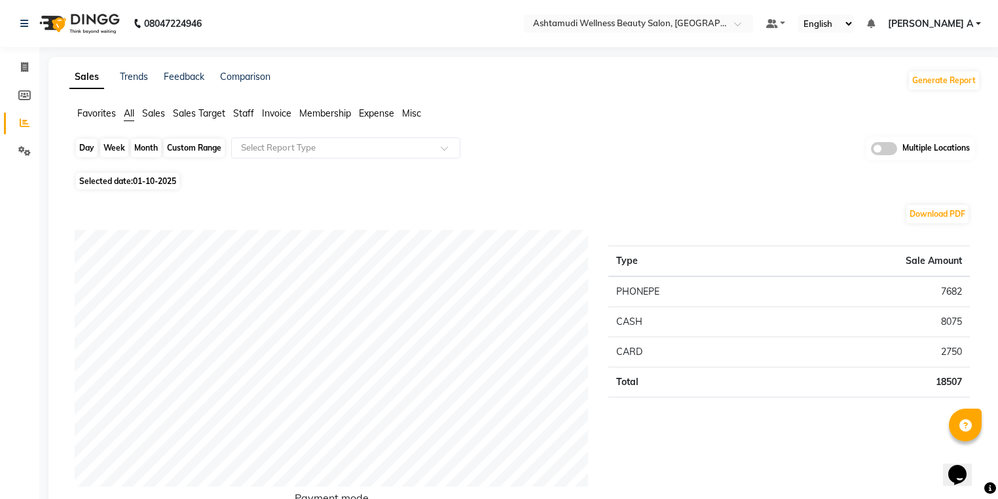
click at [85, 146] on div "Day" at bounding box center [87, 148] width 22 height 18
select select "10"
select select "2025"
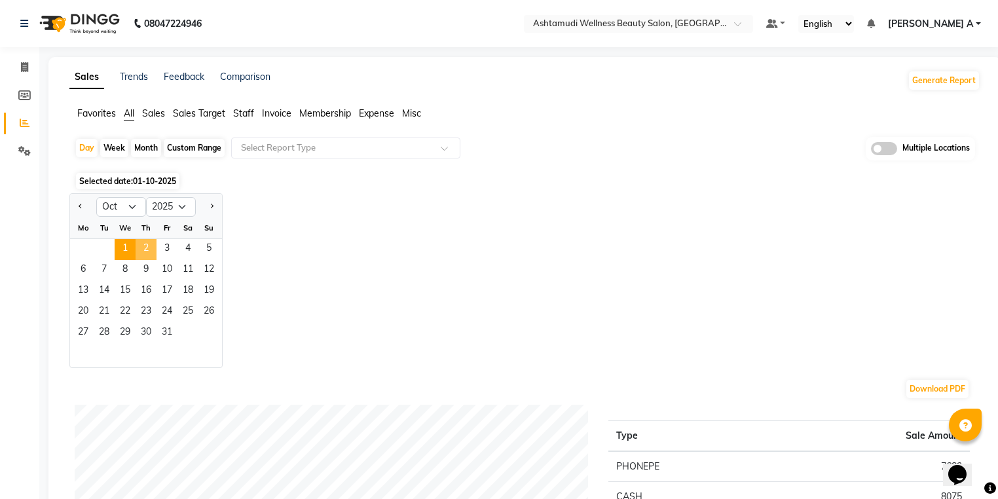
click at [139, 244] on span "2" at bounding box center [146, 249] width 21 height 21
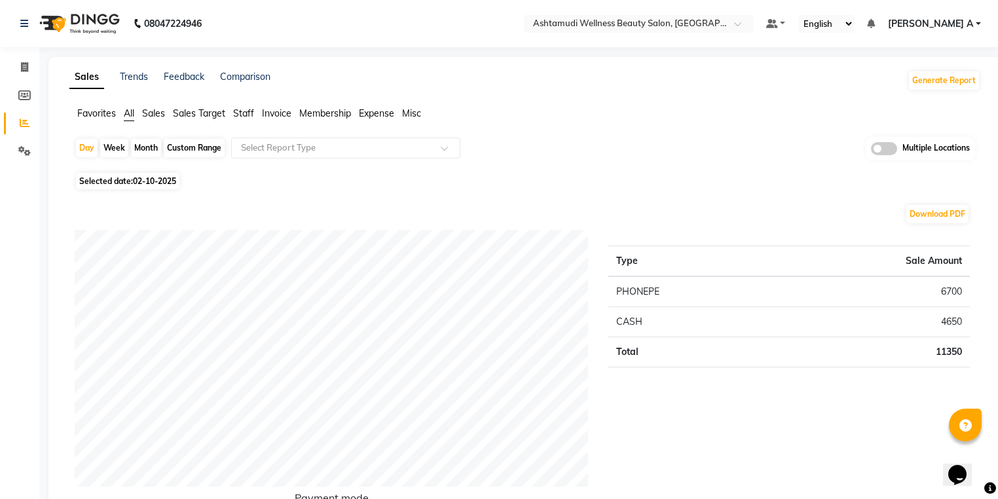
click at [86, 146] on div "Day" at bounding box center [87, 148] width 22 height 18
select select "10"
select select "2025"
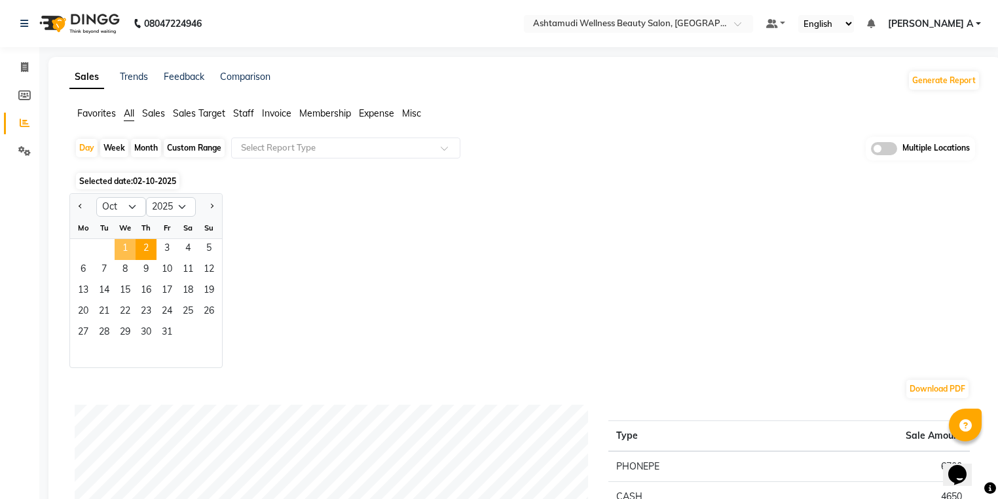
click at [128, 254] on span "1" at bounding box center [125, 249] width 21 height 21
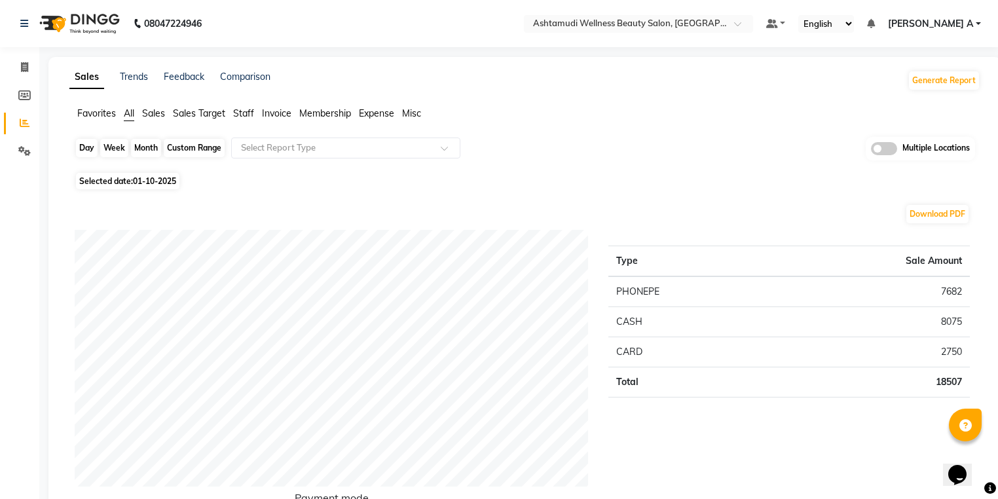
click at [86, 151] on div "Day" at bounding box center [87, 148] width 22 height 18
select select "10"
select select "2025"
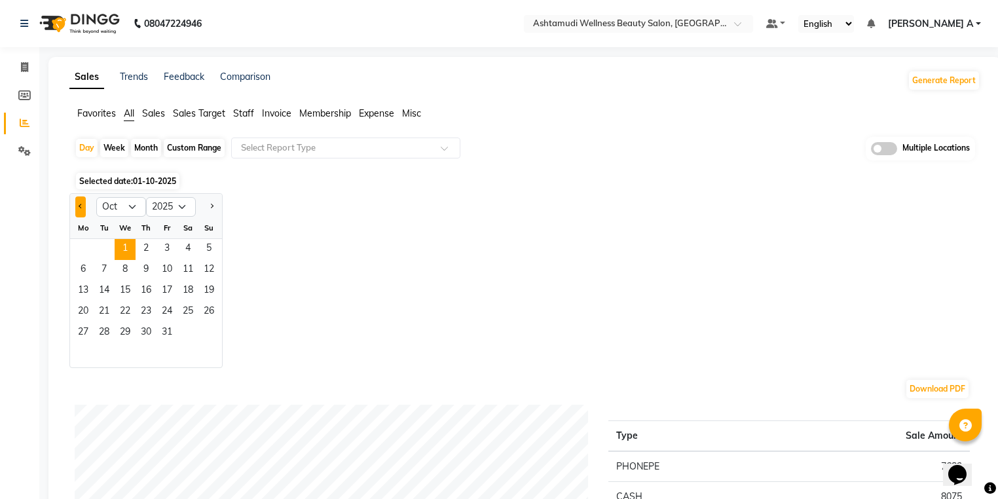
click at [76, 199] on button "Previous month" at bounding box center [80, 207] width 10 height 21
select select "9"
click at [104, 339] on span "30" at bounding box center [104, 333] width 21 height 21
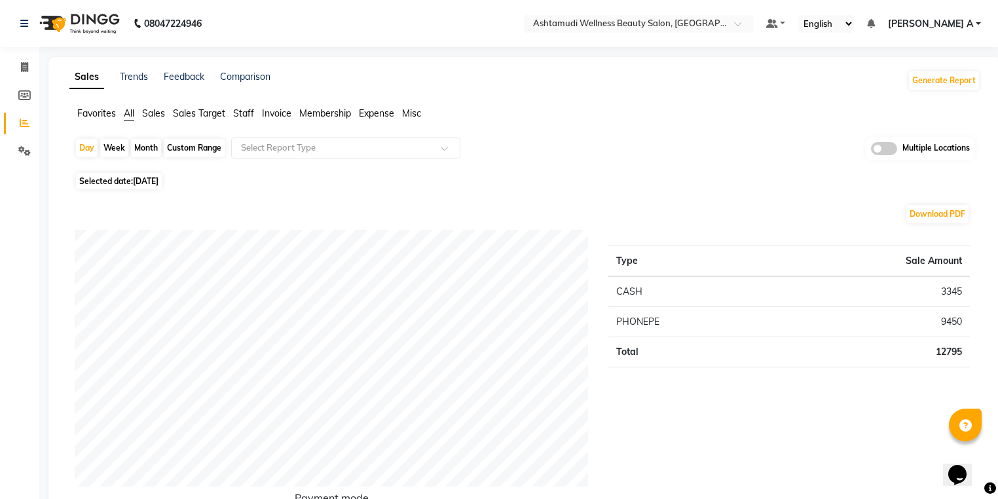
click at [968, 26] on span "[PERSON_NAME] A" at bounding box center [930, 24] width 85 height 14
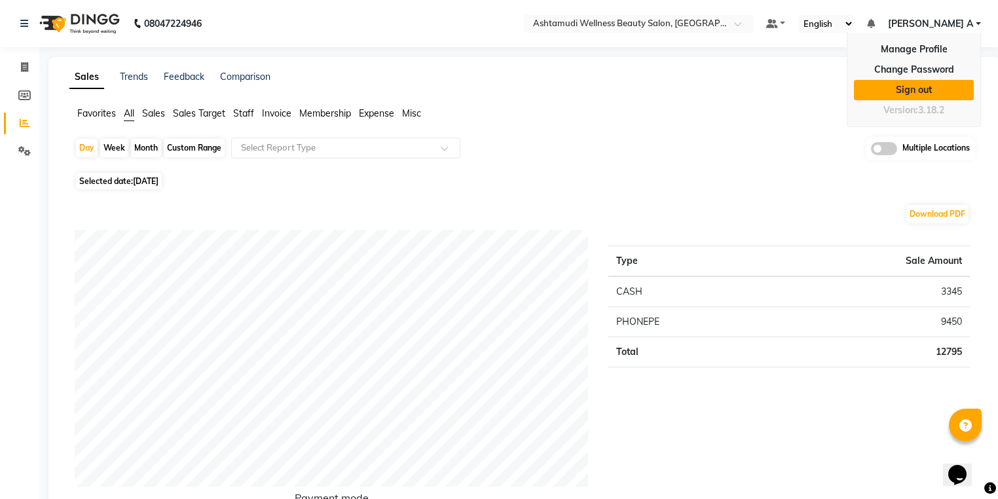
click at [939, 84] on link "Sign out" at bounding box center [914, 90] width 120 height 20
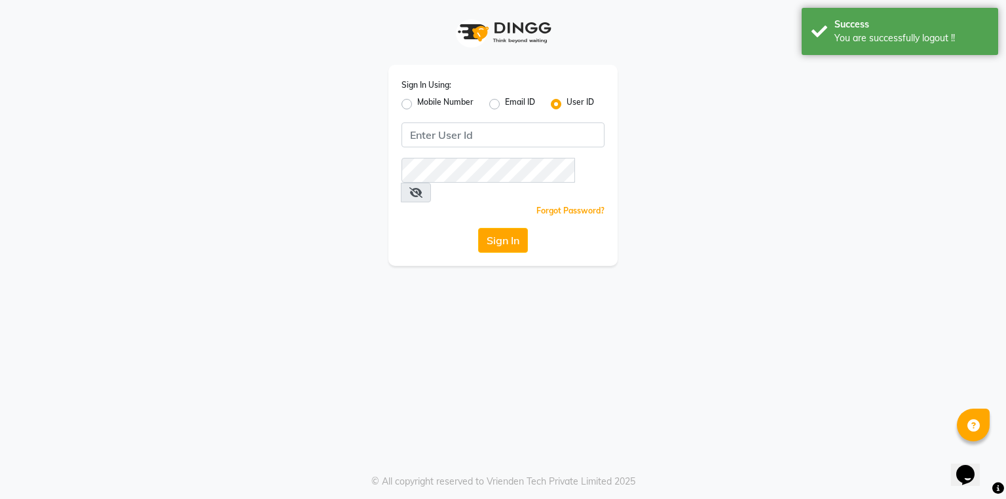
click at [417, 102] on label "Mobile Number" at bounding box center [445, 104] width 56 height 16
click at [417, 102] on input "Mobile Number" at bounding box center [421, 100] width 9 height 9
radio input "true"
radio input "false"
click at [478, 123] on input "Username" at bounding box center [524, 135] width 159 height 25
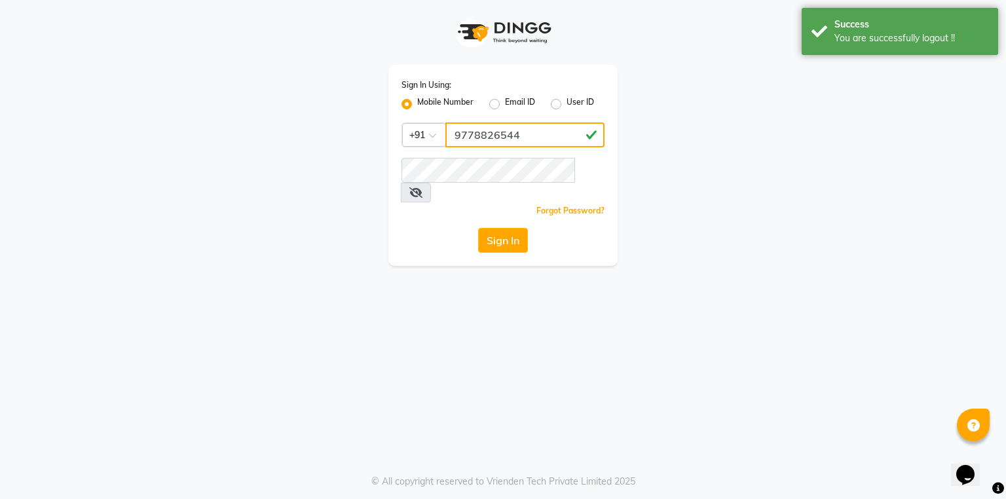
type input "9778826544"
click at [516, 228] on button "Sign In" at bounding box center [503, 240] width 50 height 25
